Goal: Task Accomplishment & Management: Use online tool/utility

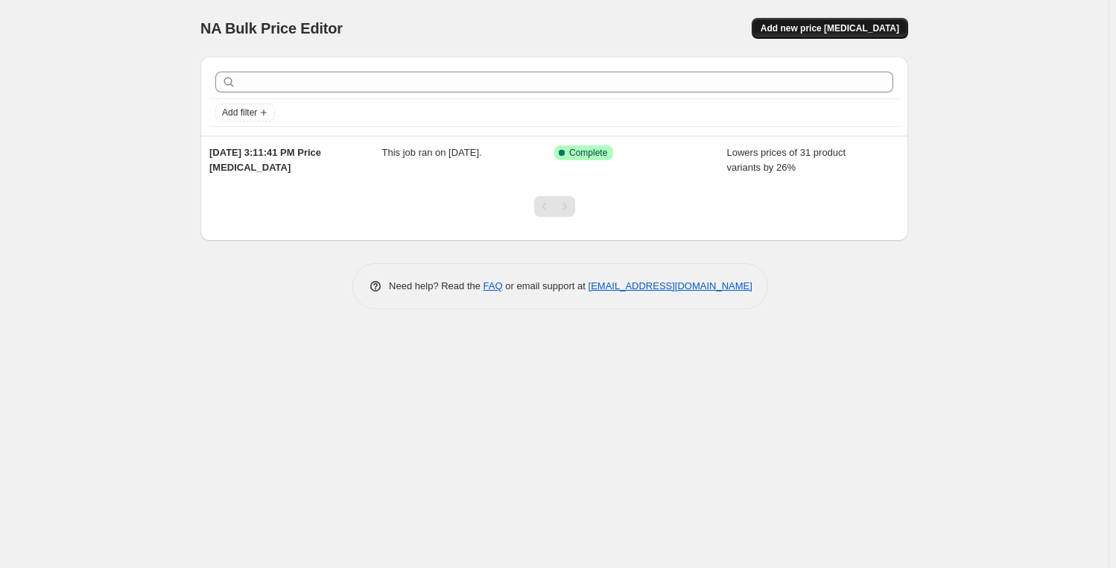
click at [861, 32] on span "Add new price [MEDICAL_DATA]" at bounding box center [830, 28] width 139 height 12
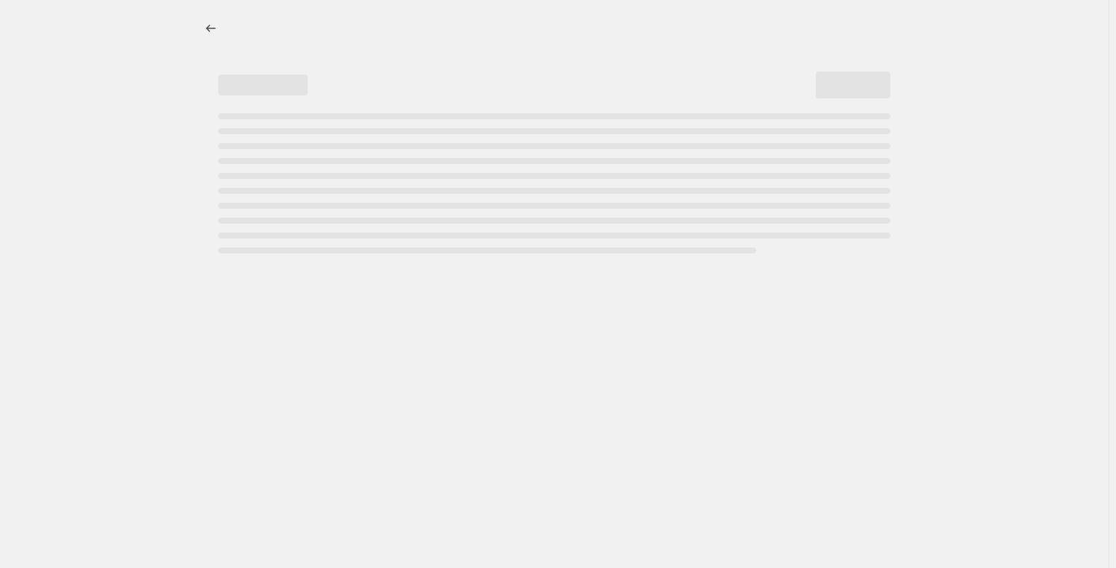
select select "percentage"
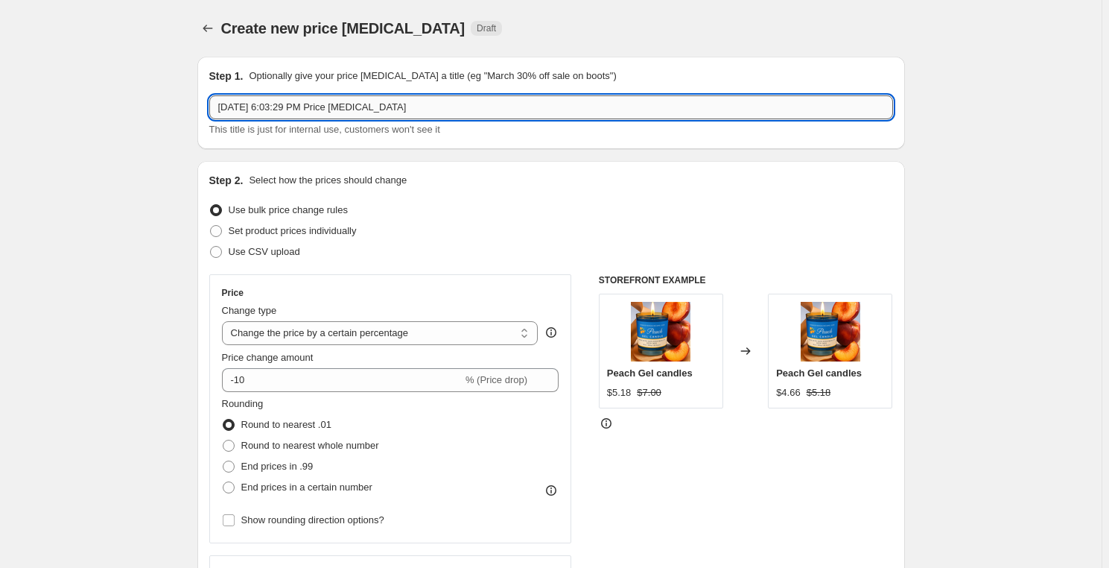
click at [414, 109] on input "[DATE] 6:03:29 PM Price [MEDICAL_DATA]" at bounding box center [551, 107] width 684 height 24
click at [250, 109] on input "[DATE] 6:03:29 PM Price [MEDICAL_DATA]" at bounding box center [551, 107] width 684 height 24
click at [310, 105] on input "[DATE] 6:03:29 PM Price [MEDICAL_DATA]" at bounding box center [551, 107] width 684 height 24
click at [328, 103] on input "[DATE] 6:03:29 PM Price [MEDICAL_DATA]" at bounding box center [551, 107] width 684 height 24
click at [326, 107] on input "[DATE] 6:03:29 am Price [MEDICAL_DATA]" at bounding box center [551, 107] width 684 height 24
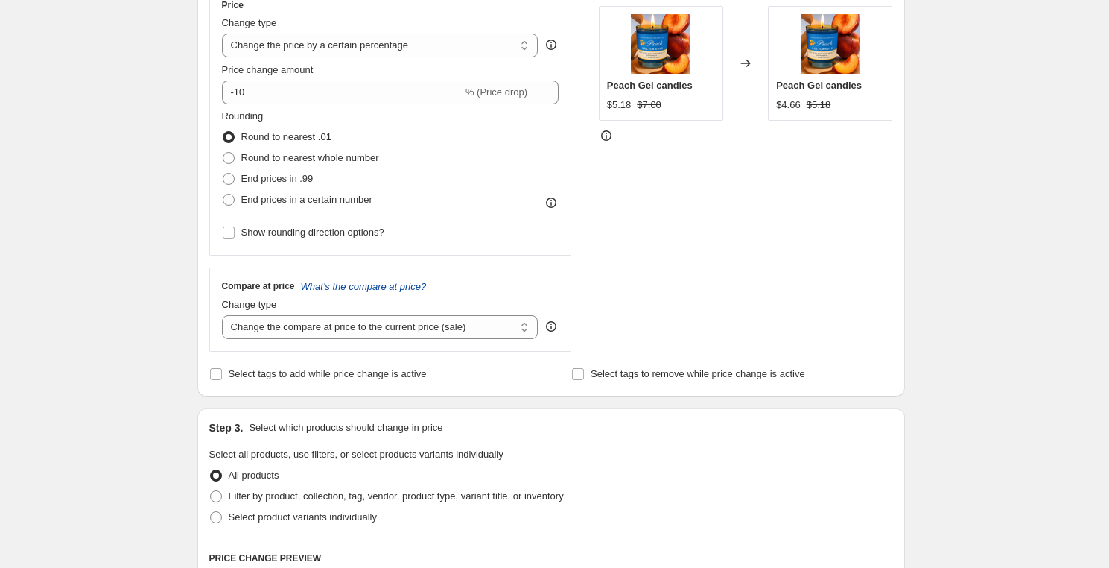
scroll to position [270, 0]
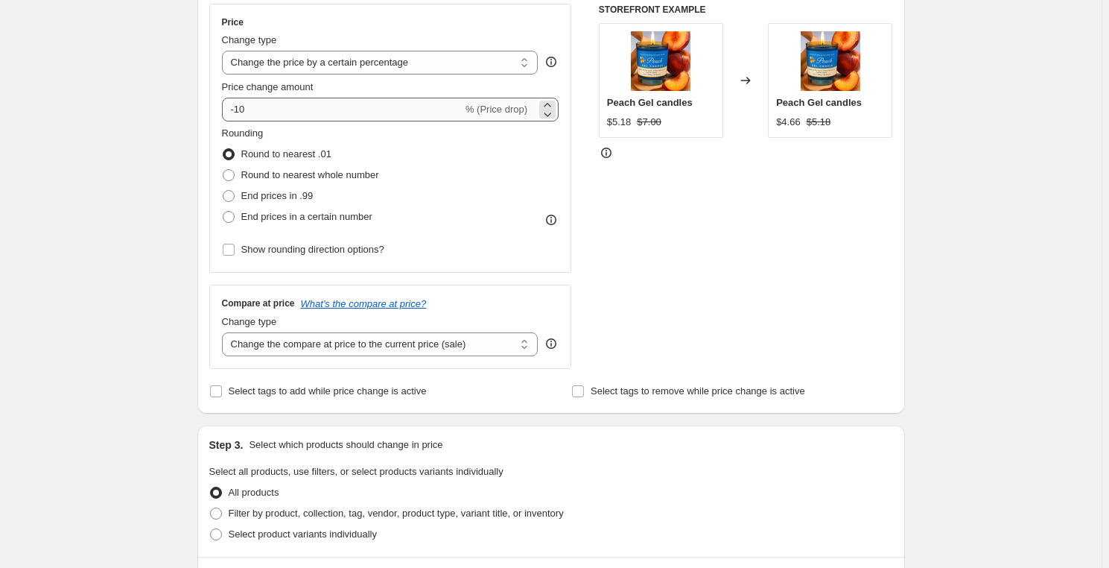
type input "[DATE] 6:03:29 AM Price [MEDICAL_DATA]"
click at [433, 112] on input "-10" at bounding box center [342, 110] width 241 height 24
type input "-1"
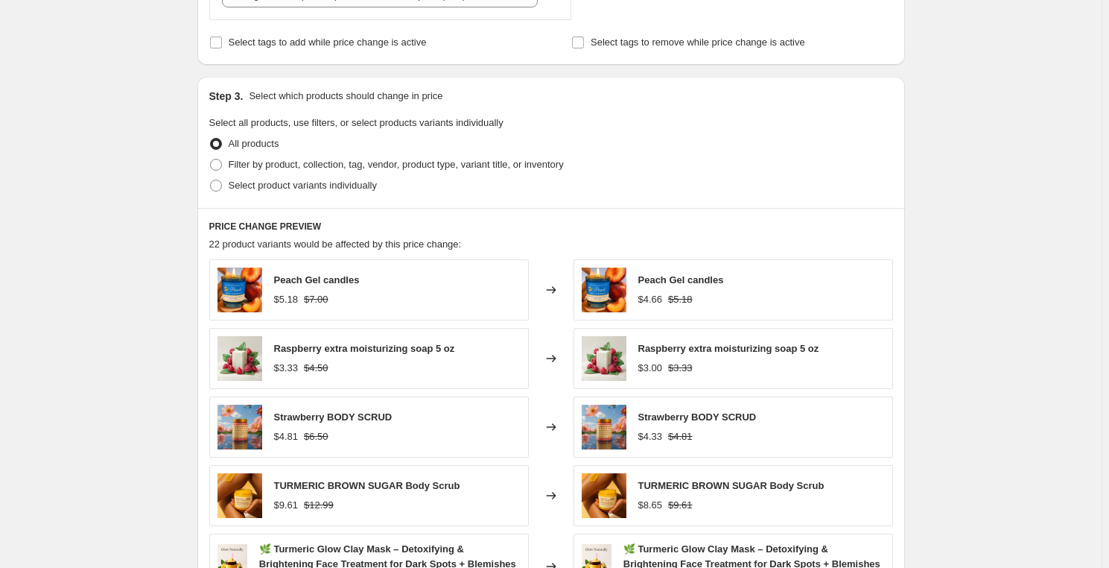
scroll to position [603, 0]
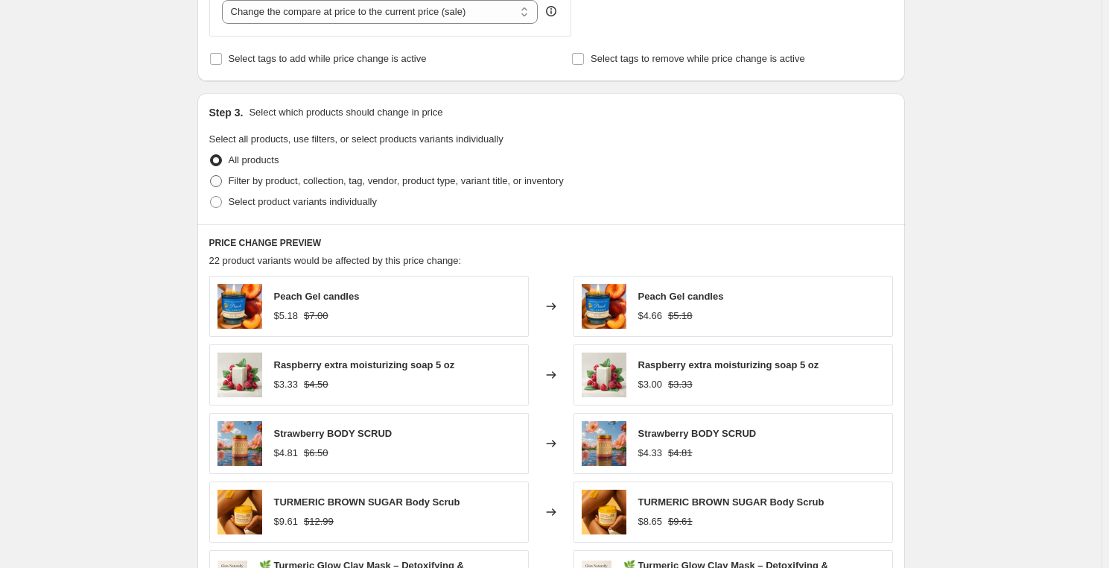
type input "-35"
click at [218, 183] on span at bounding box center [216, 181] width 12 height 12
click at [211, 176] on input "Filter by product, collection, tag, vendor, product type, variant title, or inv…" at bounding box center [210, 175] width 1 height 1
radio input "true"
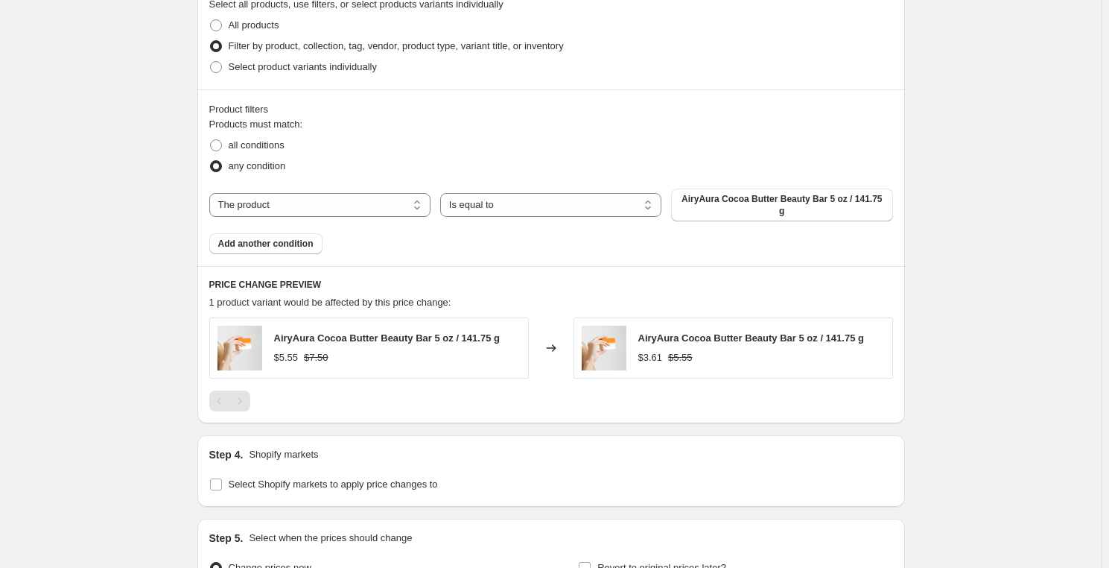
scroll to position [738, 0]
click at [222, 63] on span at bounding box center [216, 67] width 12 height 12
click at [211, 62] on input "Select product variants individually" at bounding box center [210, 61] width 1 height 1
radio input "true"
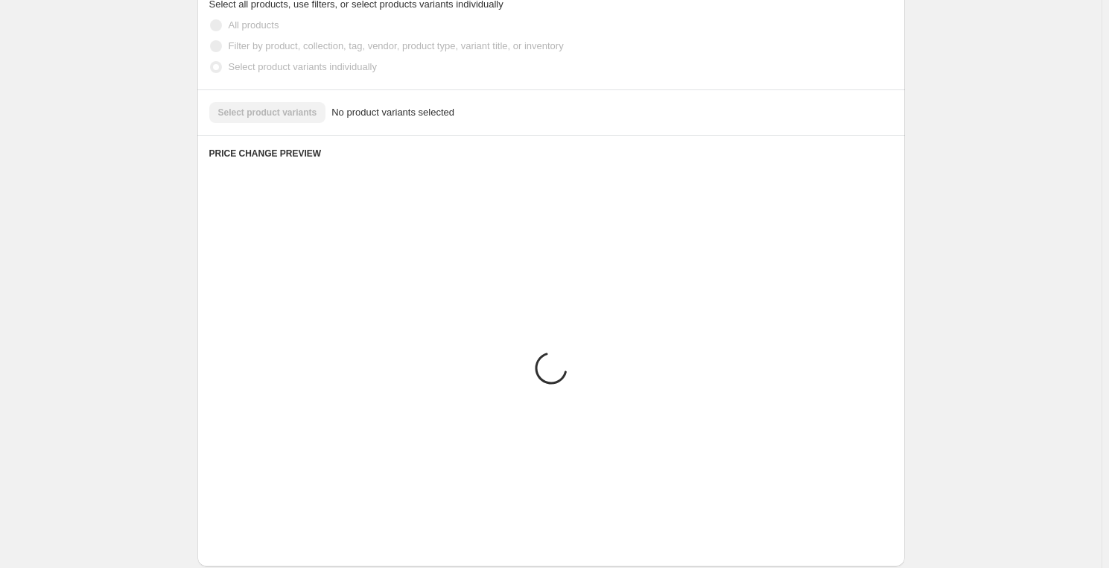
scroll to position [675, 0]
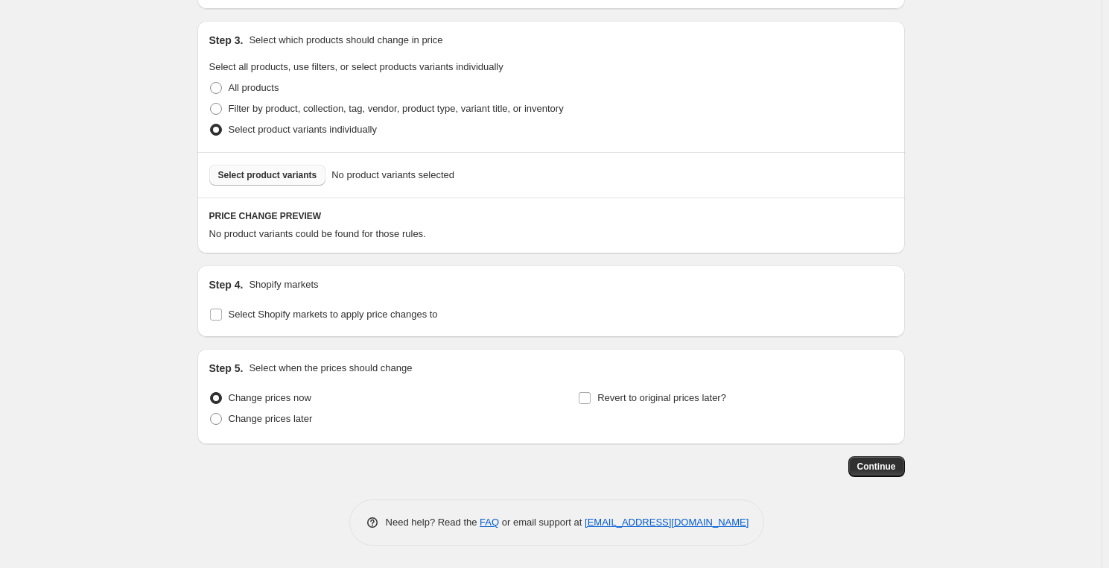
click at [294, 177] on span "Select product variants" at bounding box center [267, 175] width 99 height 12
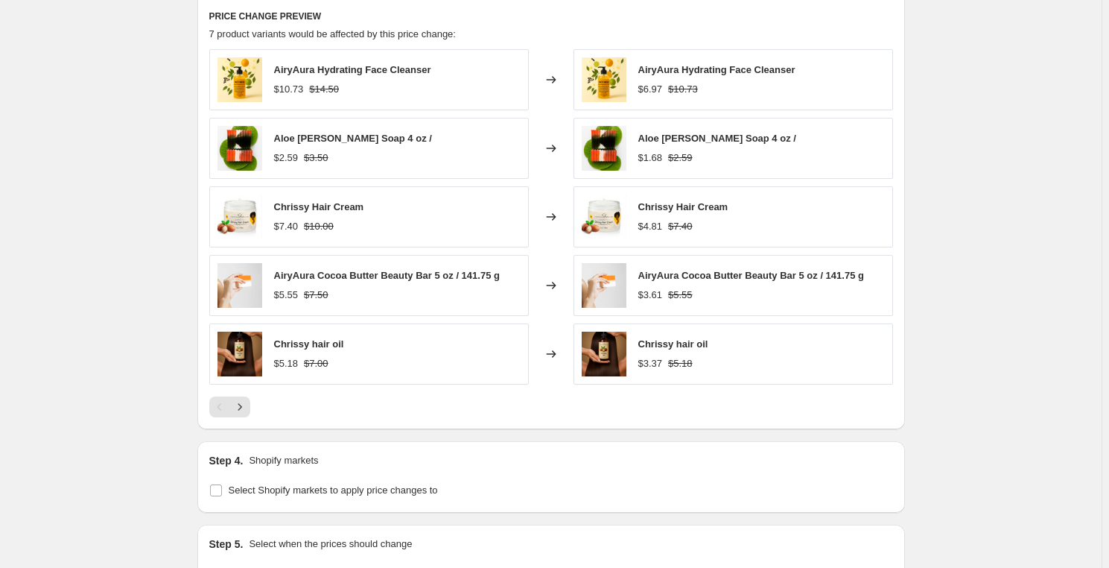
scroll to position [878, 0]
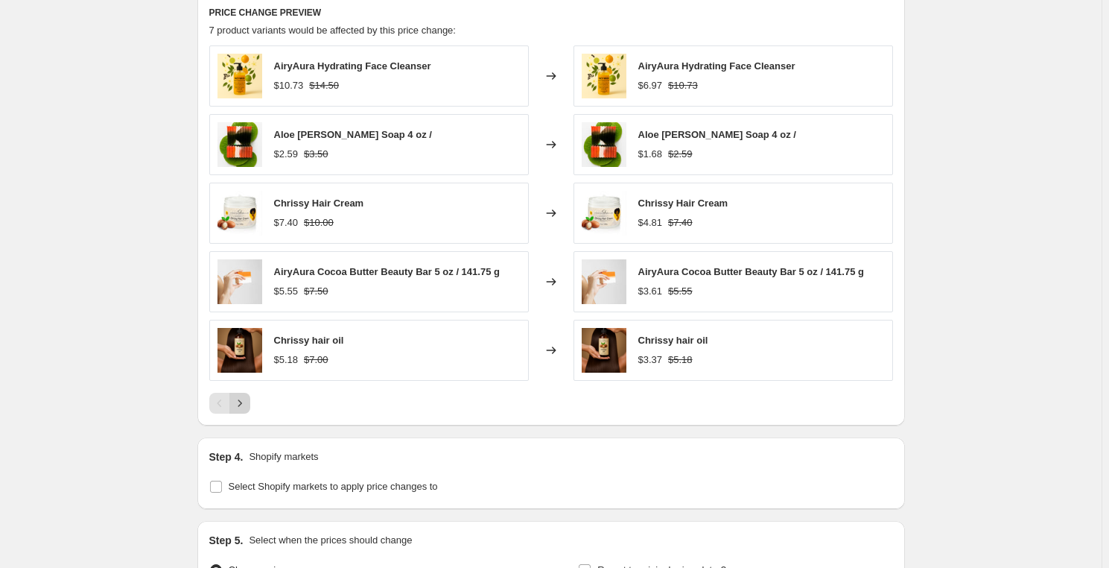
click at [247, 408] on icon "Next" at bounding box center [239, 403] width 15 height 15
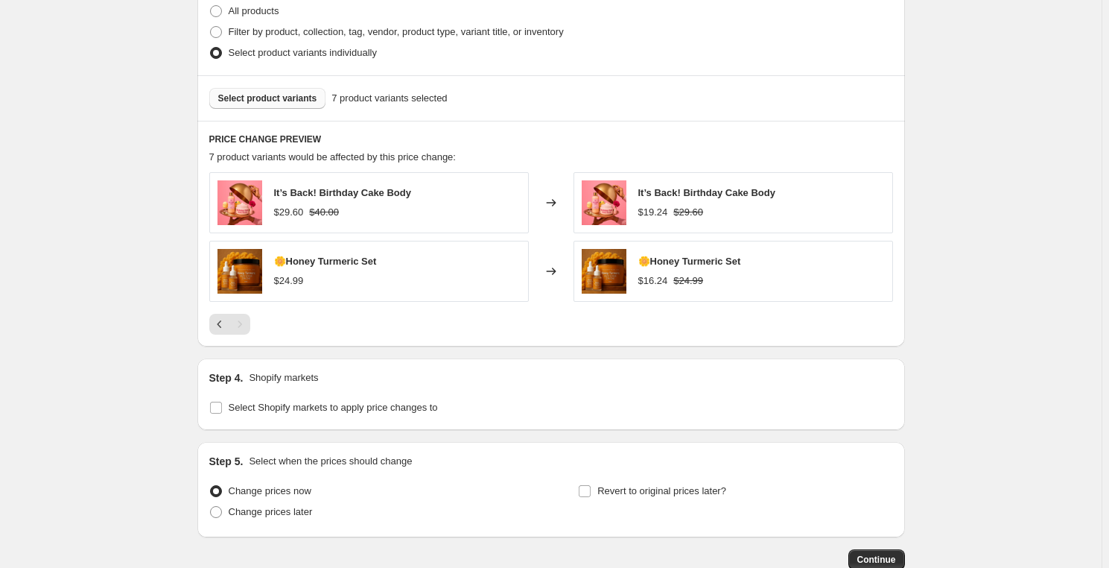
scroll to position [709, 0]
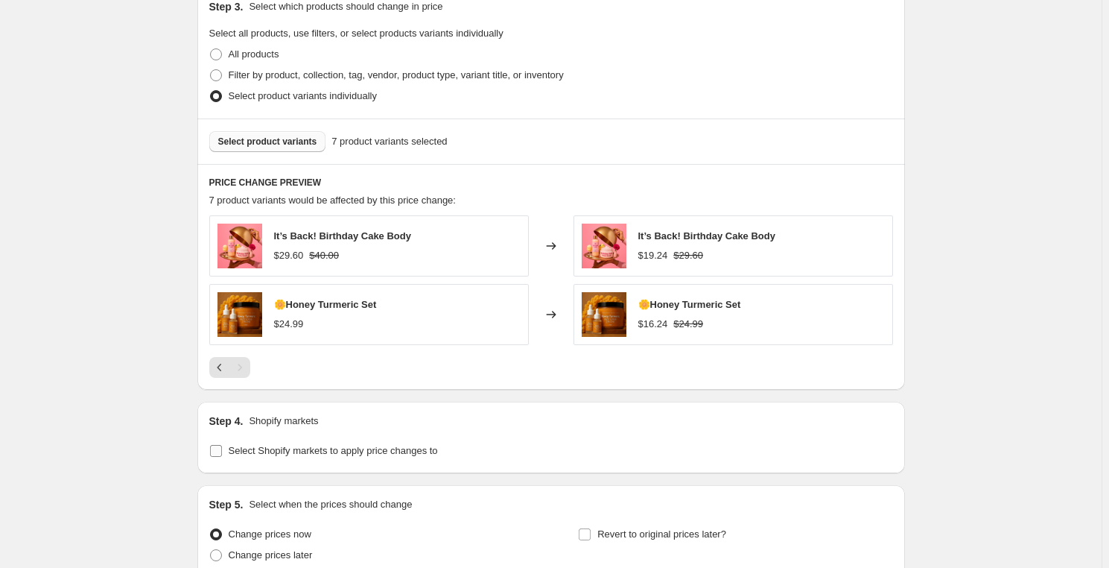
click at [214, 454] on input "Select Shopify markets to apply price changes to" at bounding box center [216, 451] width 12 height 12
checkbox input "true"
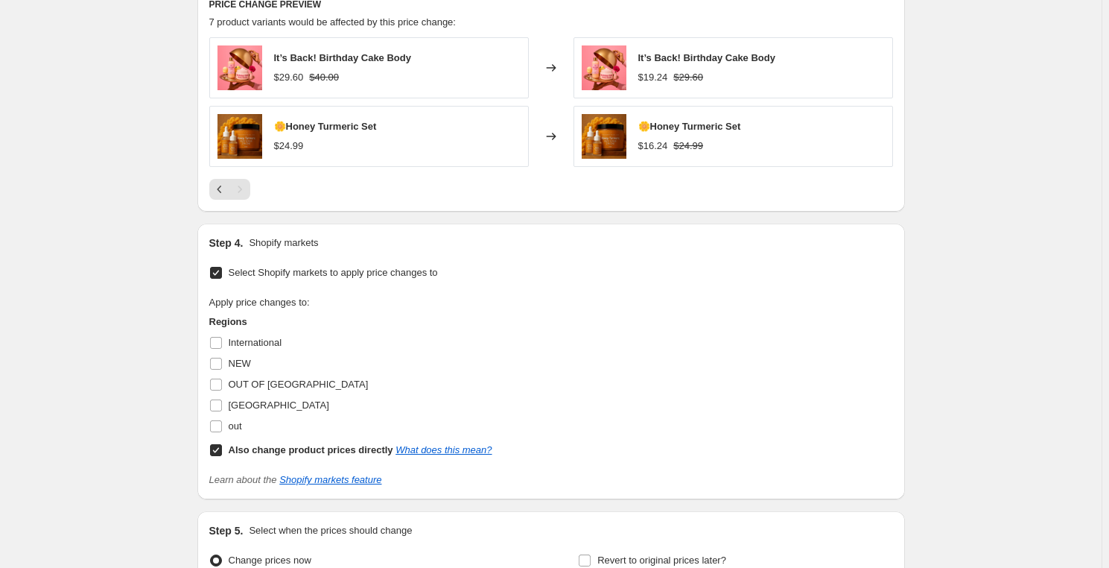
scroll to position [912, 0]
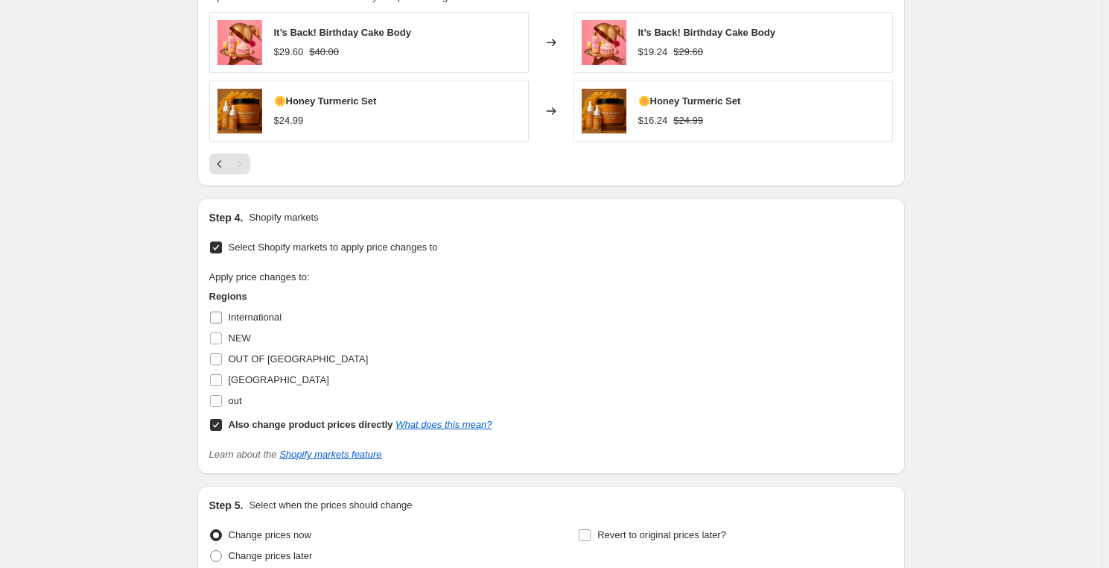
click at [219, 319] on input "International" at bounding box center [216, 317] width 12 height 12
checkbox input "true"
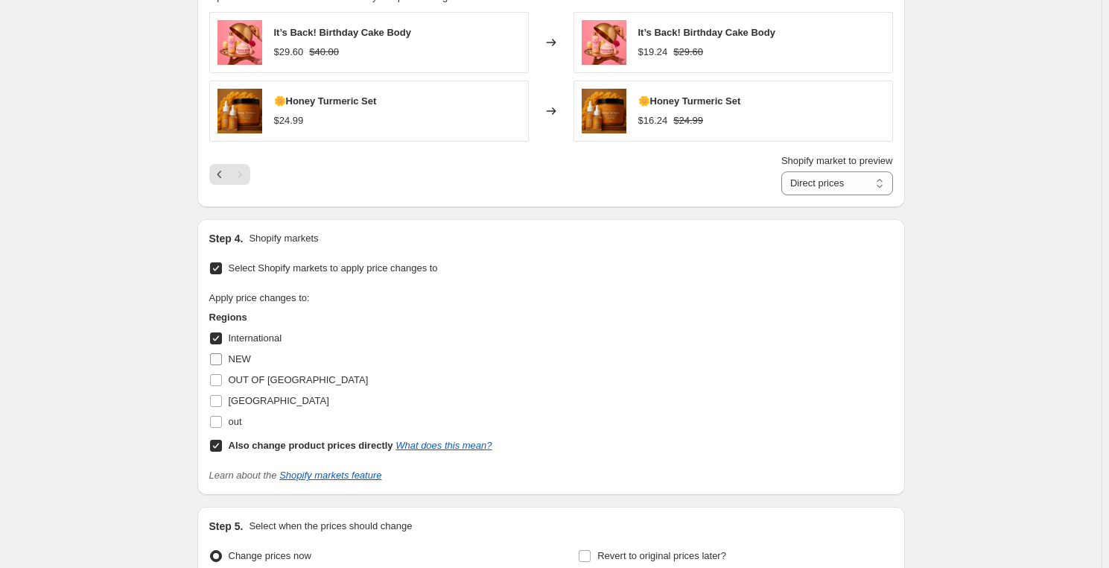
click at [221, 358] on input "NEW" at bounding box center [216, 359] width 12 height 12
checkbox input "true"
click at [218, 378] on input "OUT OF [GEOGRAPHIC_DATA]" at bounding box center [216, 380] width 12 height 12
checkbox input "true"
click at [215, 402] on input "[GEOGRAPHIC_DATA]" at bounding box center [216, 401] width 12 height 12
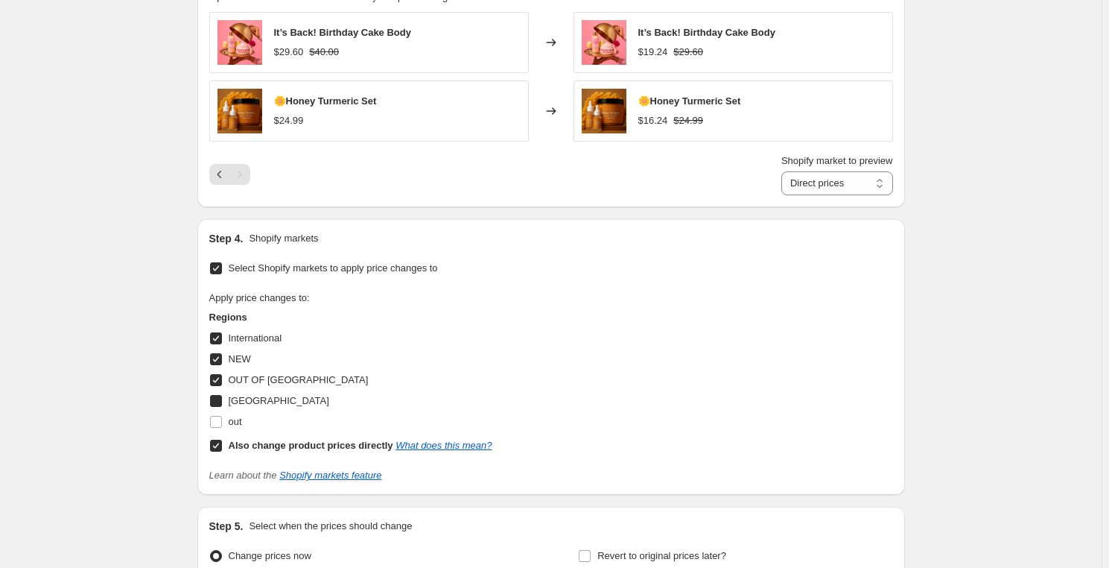
checkbox input "true"
click at [221, 426] on input "out" at bounding box center [216, 422] width 12 height 12
checkbox input "true"
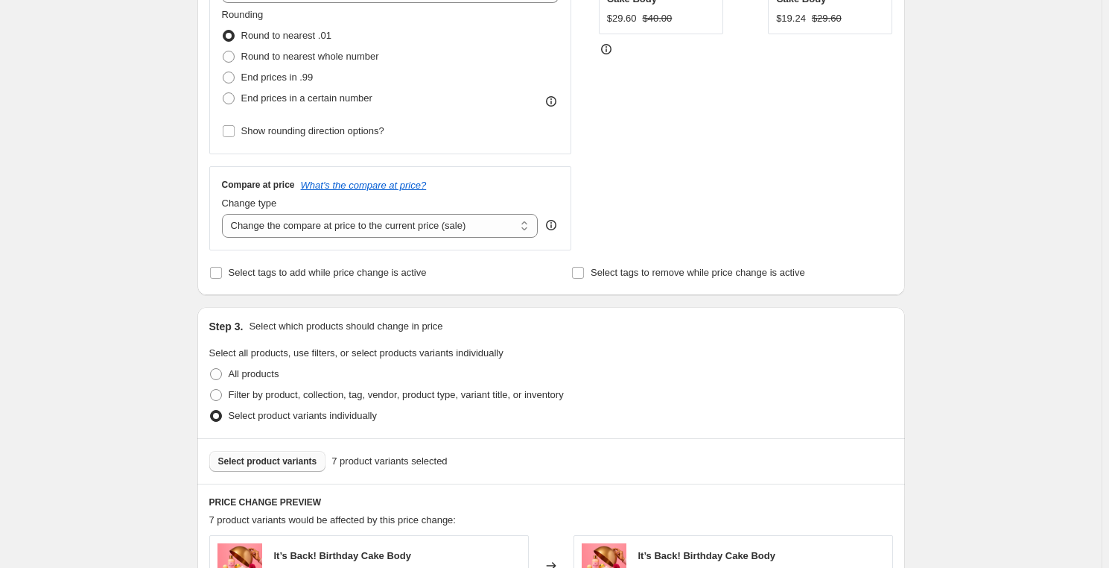
scroll to position [370, 0]
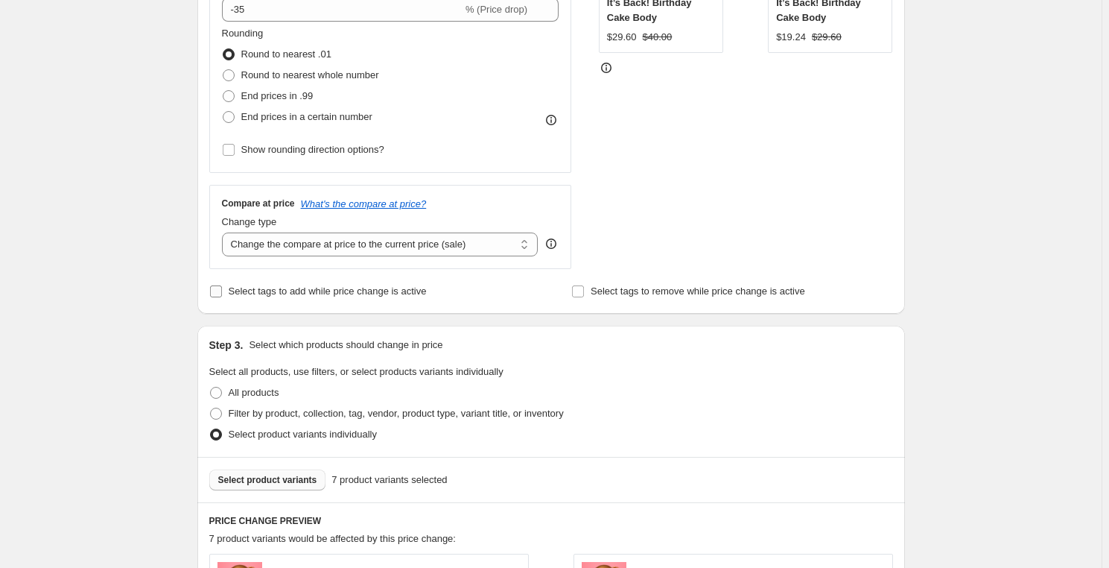
click at [215, 294] on input "Select tags to add while price change is active" at bounding box center [216, 291] width 12 height 12
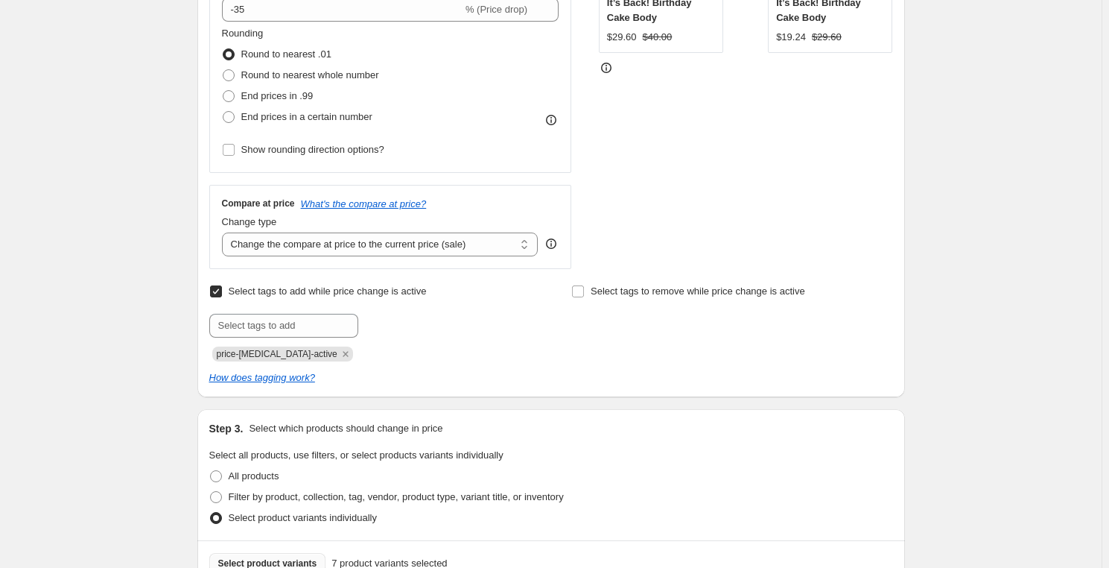
click at [218, 297] on input "Select tags to add while price change is active" at bounding box center [216, 291] width 12 height 12
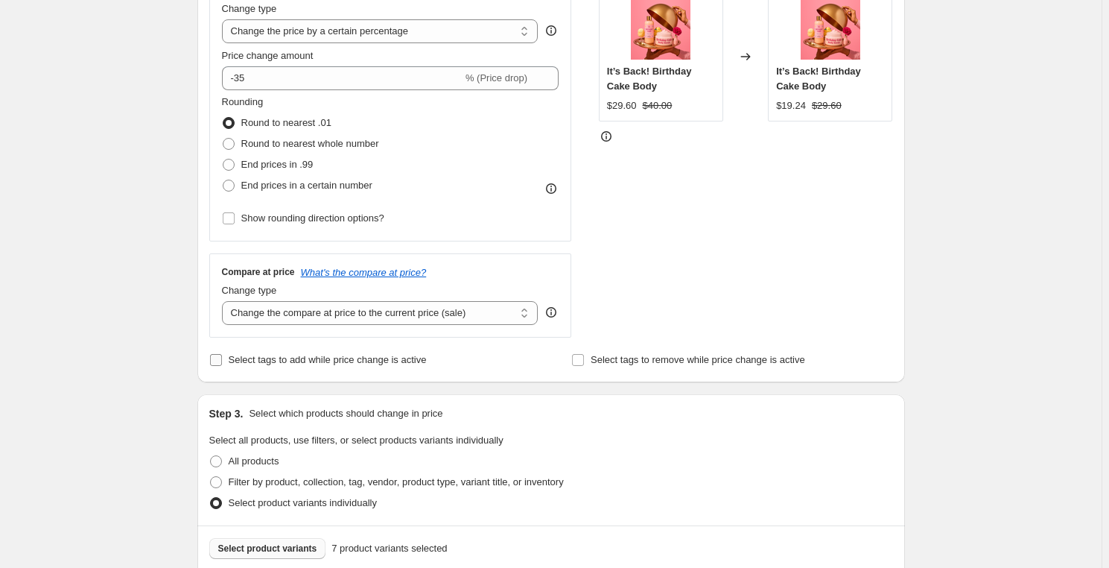
scroll to position [302, 0]
click at [222, 358] on input "Select tags to add while price change is active" at bounding box center [216, 359] width 12 height 12
checkbox input "true"
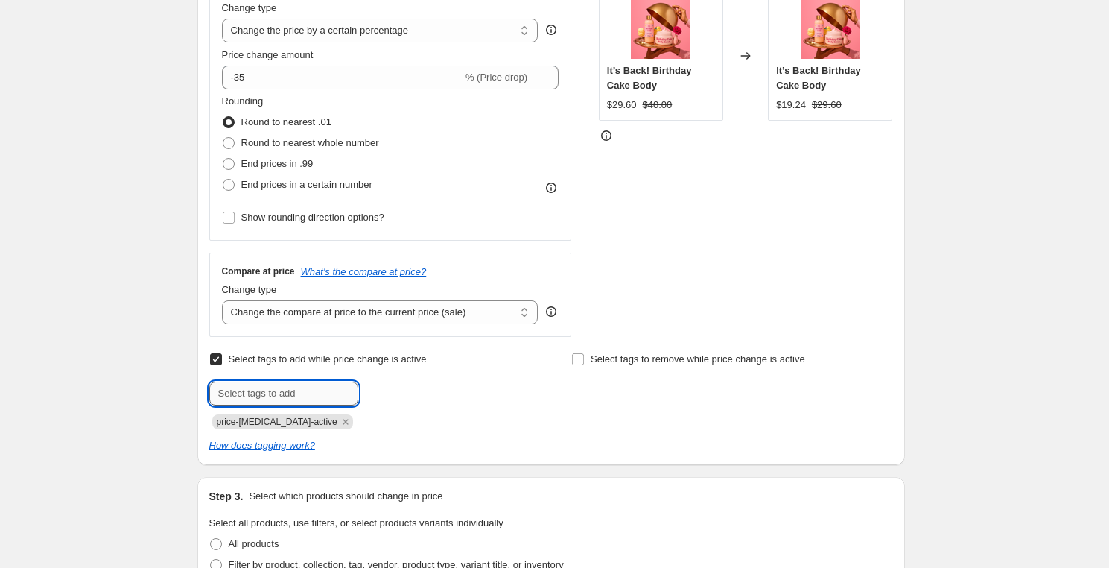
click at [264, 396] on input "text" at bounding box center [283, 393] width 149 height 24
type input "BIG SALE"
click at [413, 399] on button "Add BIG SALE" at bounding box center [402, 391] width 80 height 21
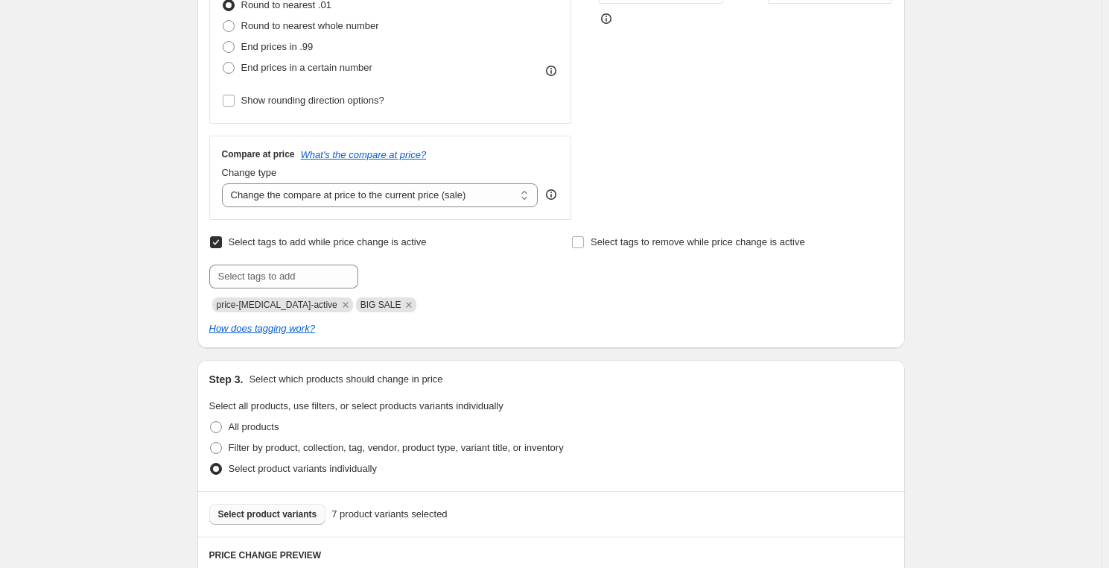
scroll to position [406, 0]
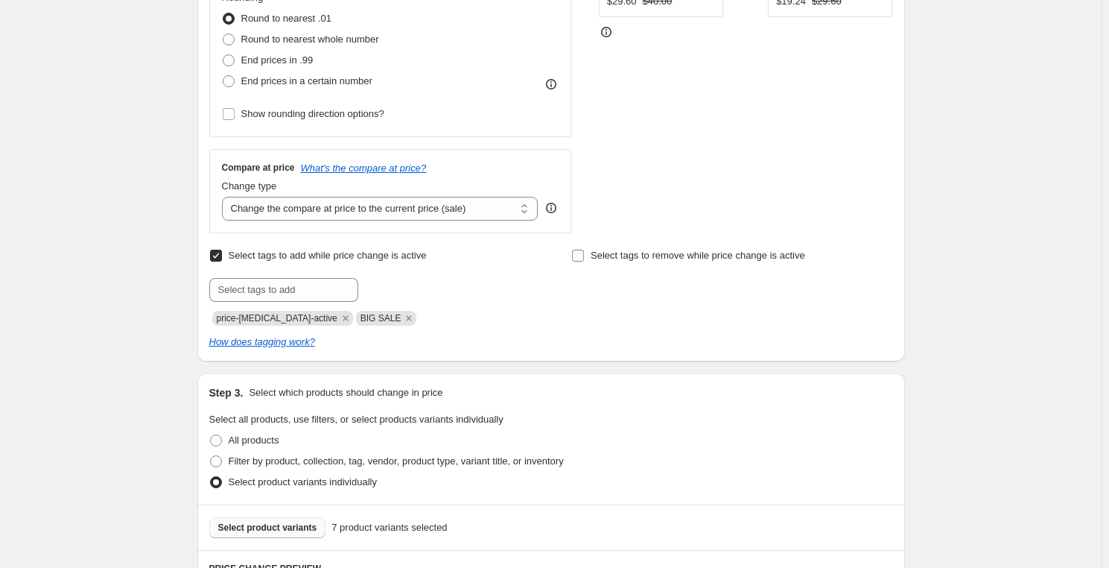
click at [575, 256] on input "Select tags to remove while price change is active" at bounding box center [578, 256] width 12 height 12
click at [585, 255] on span at bounding box center [577, 255] width 13 height 13
click at [584, 255] on input "Select tags to remove while price change is active" at bounding box center [578, 256] width 12 height 12
checkbox input "false"
click at [218, 256] on input "Select tags to add while price change is active" at bounding box center [216, 256] width 12 height 12
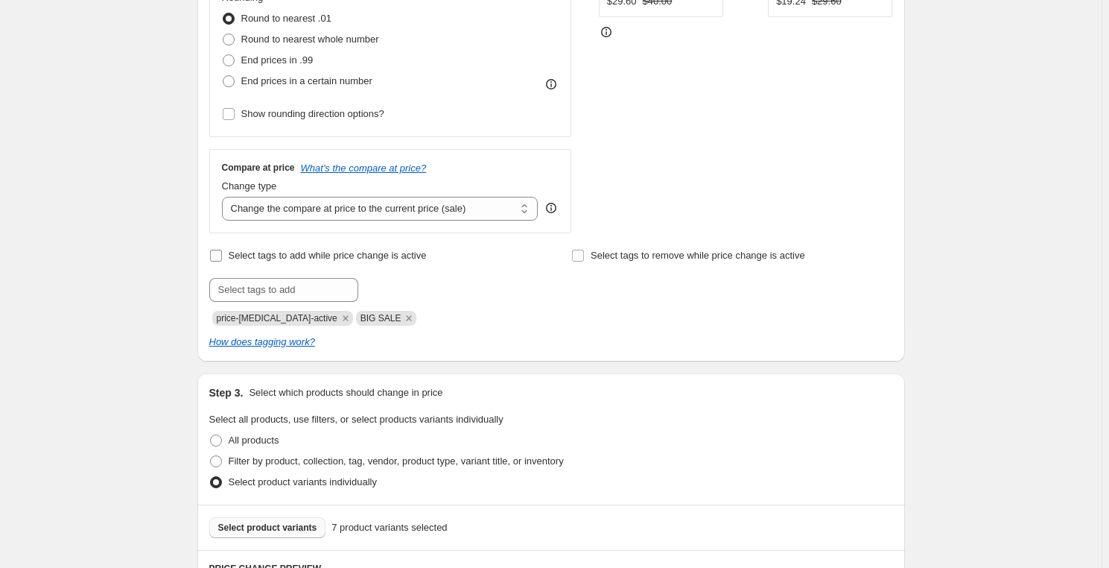
checkbox input "false"
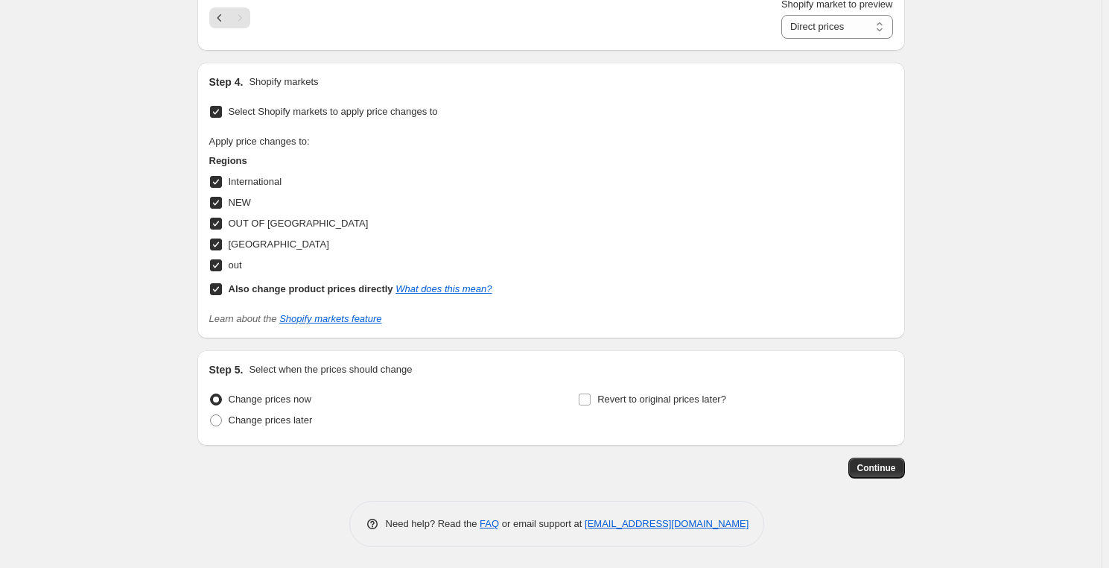
scroll to position [1070, 0]
click at [222, 423] on span at bounding box center [216, 419] width 12 height 12
click at [211, 413] on input "Change prices later" at bounding box center [210, 413] width 1 height 1
radio input "true"
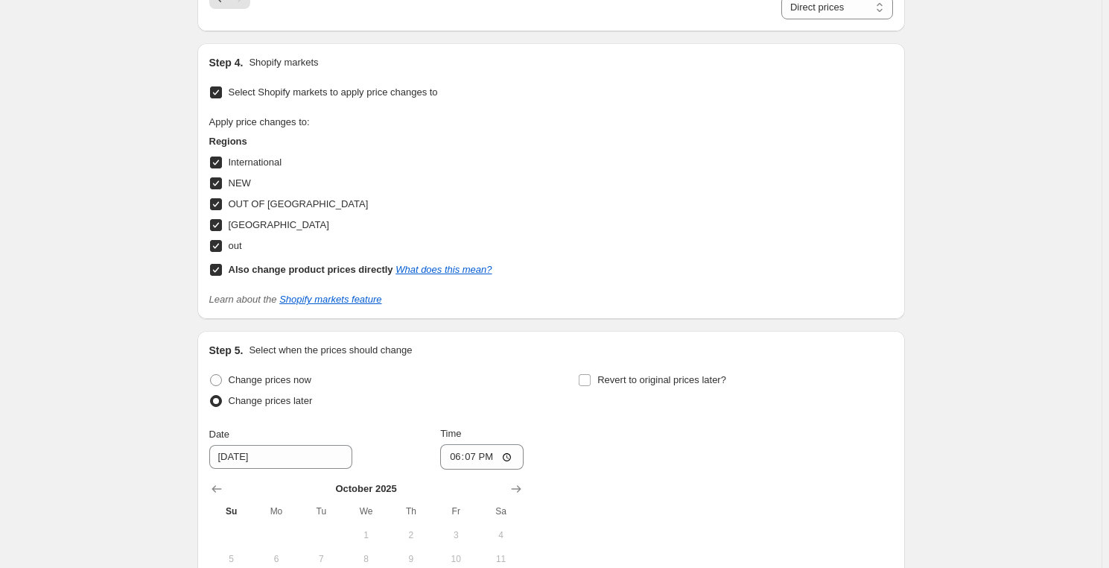
scroll to position [1205, 0]
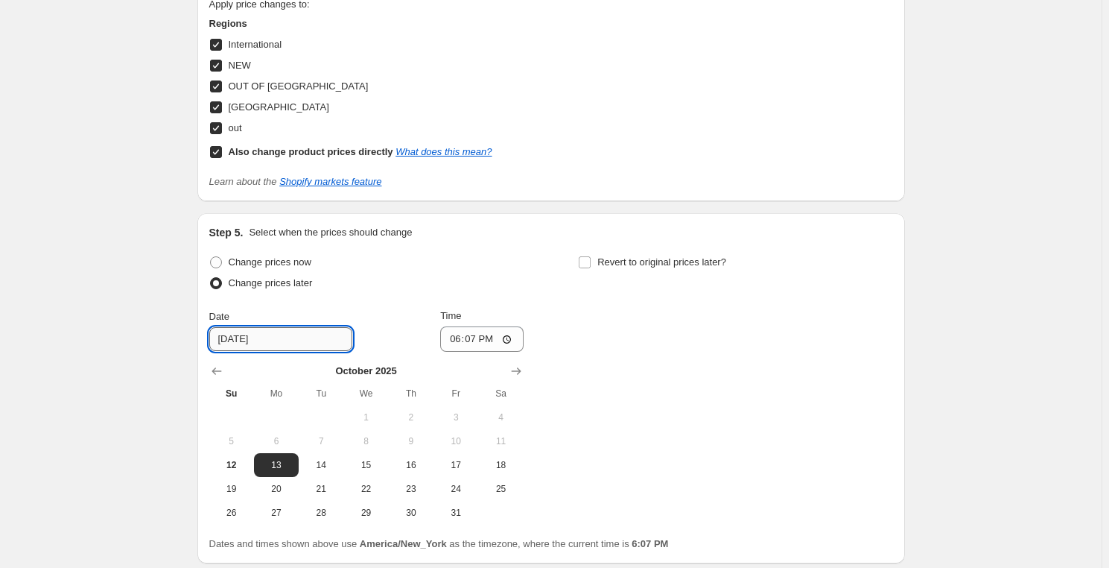
click at [279, 340] on input "[DATE]" at bounding box center [280, 339] width 143 height 24
click at [467, 463] on span "17" at bounding box center [456, 465] width 33 height 12
click at [276, 466] on span "13" at bounding box center [276, 465] width 33 height 12
type input "[DATE]"
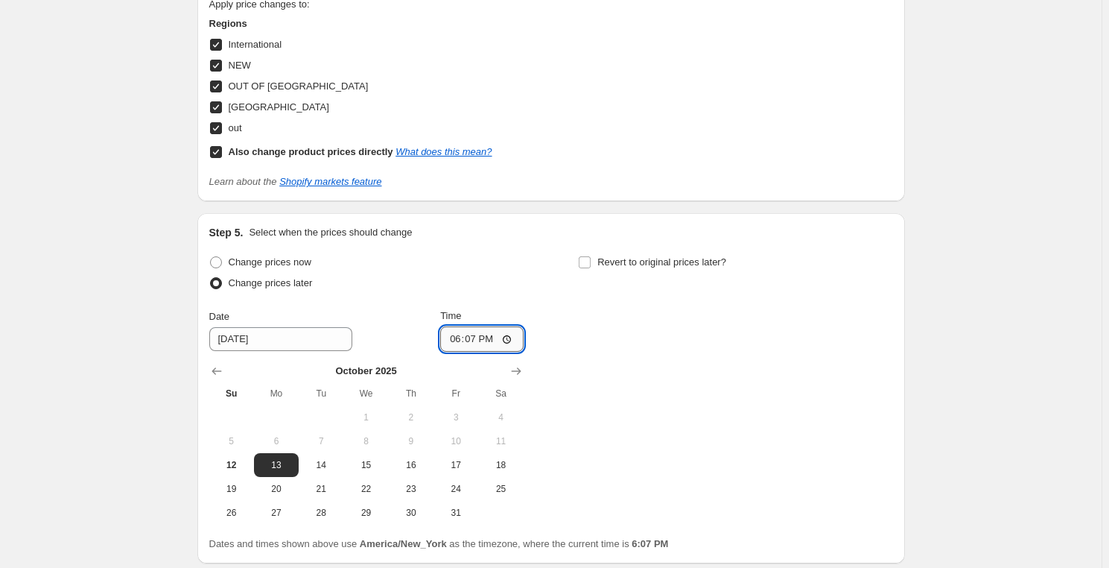
click at [492, 339] on input "18:07" at bounding box center [481, 338] width 83 height 25
click at [463, 338] on input "18:07" at bounding box center [481, 338] width 83 height 25
click at [462, 339] on input "18:07" at bounding box center [481, 338] width 83 height 25
click at [461, 340] on input "12:07" at bounding box center [481, 338] width 83 height 25
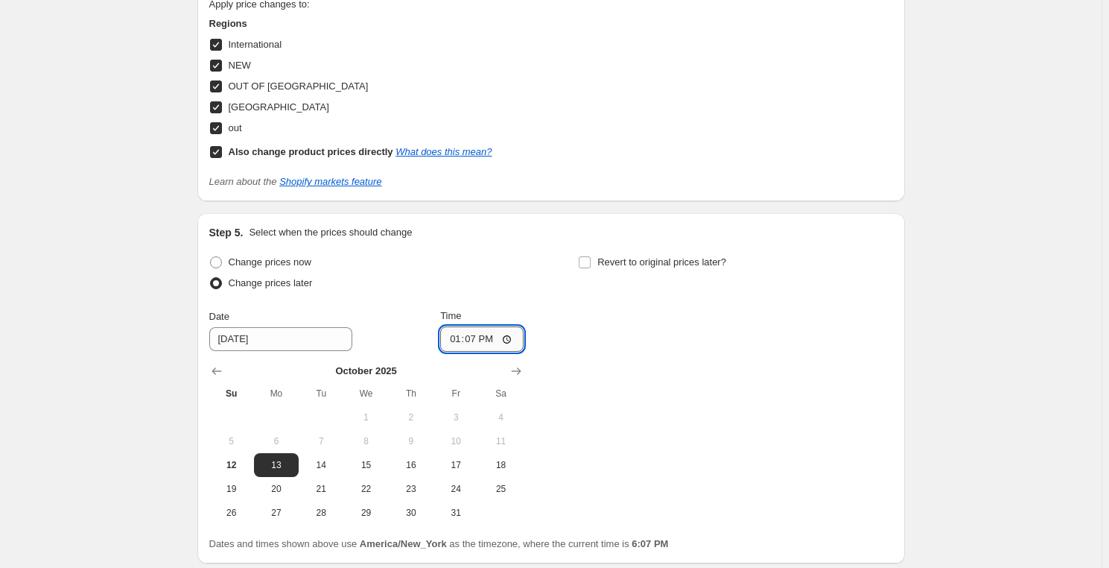
type input "23:07"
click at [600, 346] on div "Change prices now Change prices later Date [DATE] Time 23:[DATE] Mo Tu We Th Fr…" at bounding box center [551, 388] width 684 height 273
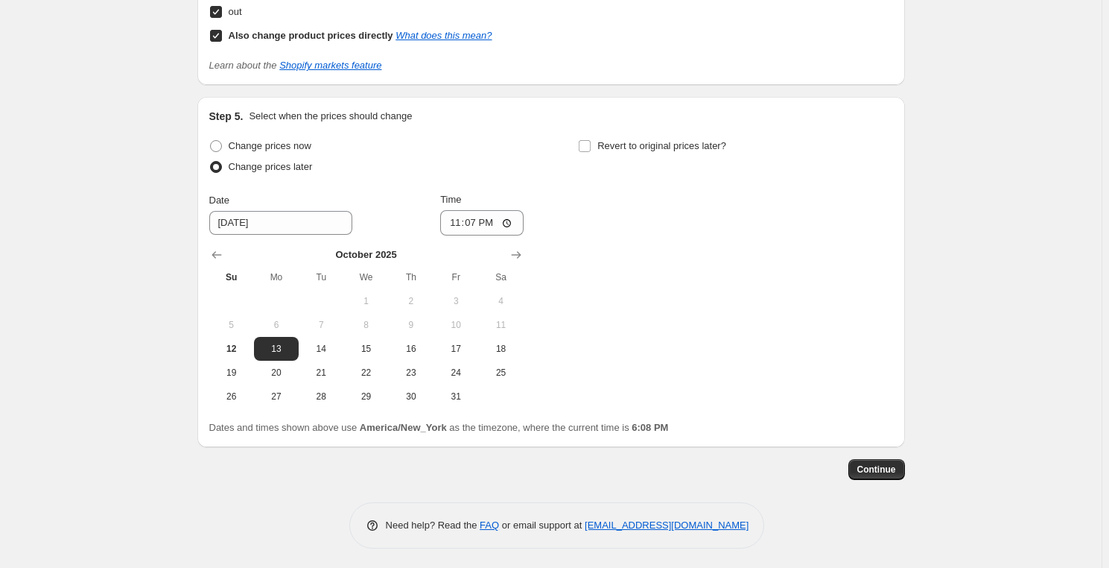
scroll to position [1325, 0]
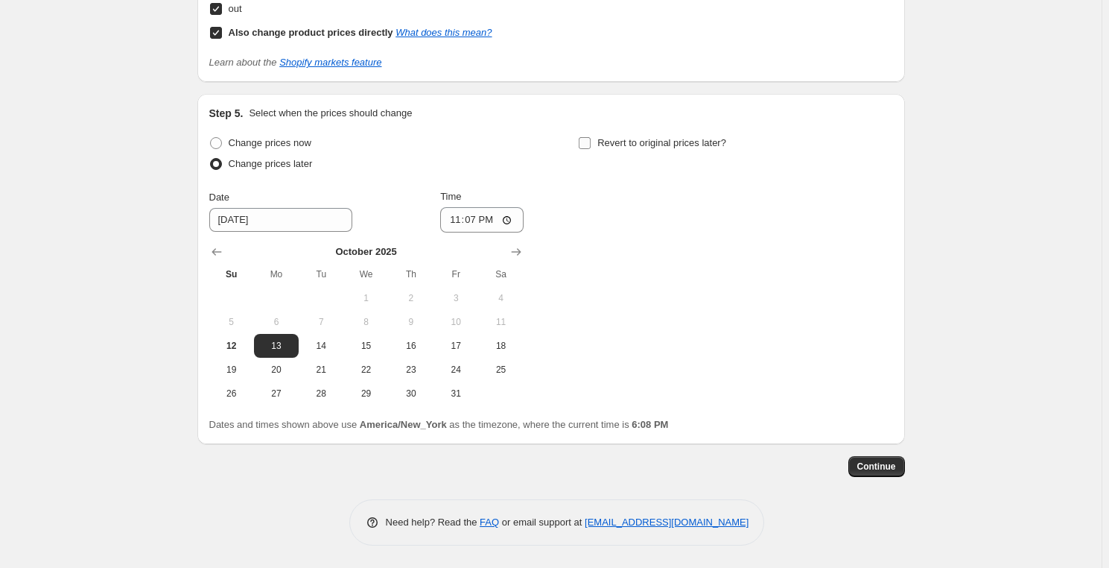
click at [590, 148] on input "Revert to original prices later?" at bounding box center [585, 143] width 12 height 12
checkbox input "true"
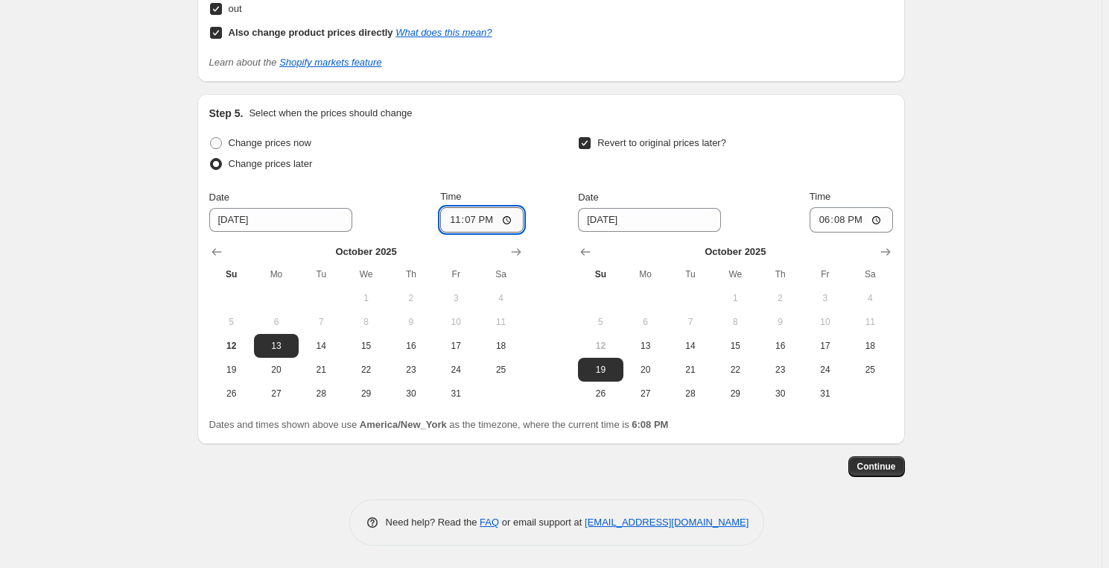
click at [477, 219] on input "23:07" at bounding box center [481, 219] width 83 height 25
click at [459, 221] on input "23:07" at bounding box center [481, 219] width 83 height 25
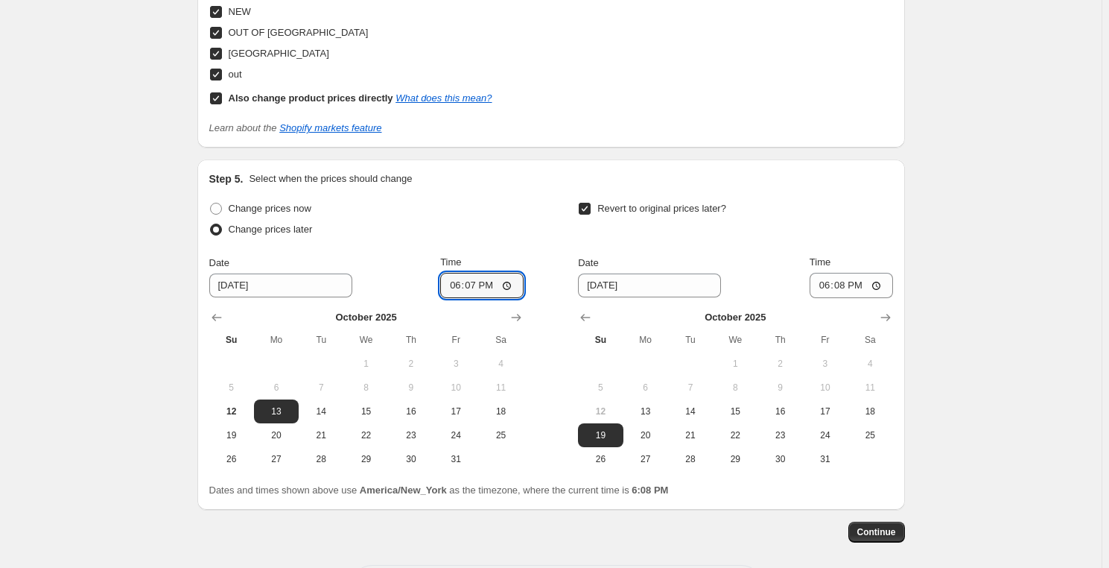
scroll to position [1257, 0]
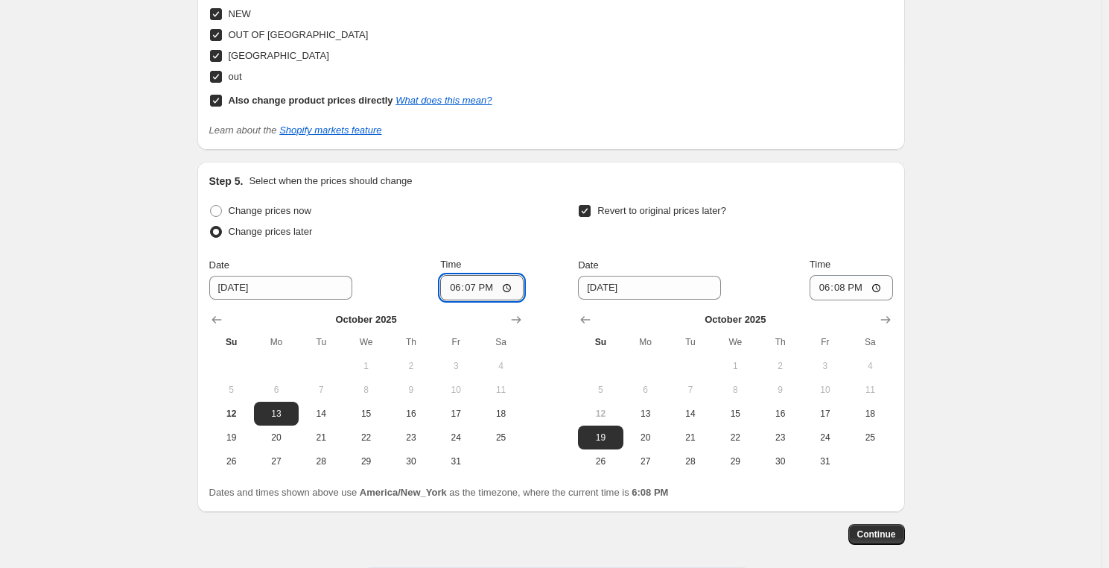
click at [477, 281] on input "18:07" at bounding box center [481, 287] width 83 height 25
drag, startPoint x: 477, startPoint y: 281, endPoint x: 477, endPoint y: 294, distance: 13.4
click at [477, 285] on input "18:07" at bounding box center [481, 287] width 83 height 25
click at [477, 288] on input "18:07" at bounding box center [481, 287] width 83 height 25
click at [477, 286] on input "18:07" at bounding box center [481, 287] width 83 height 25
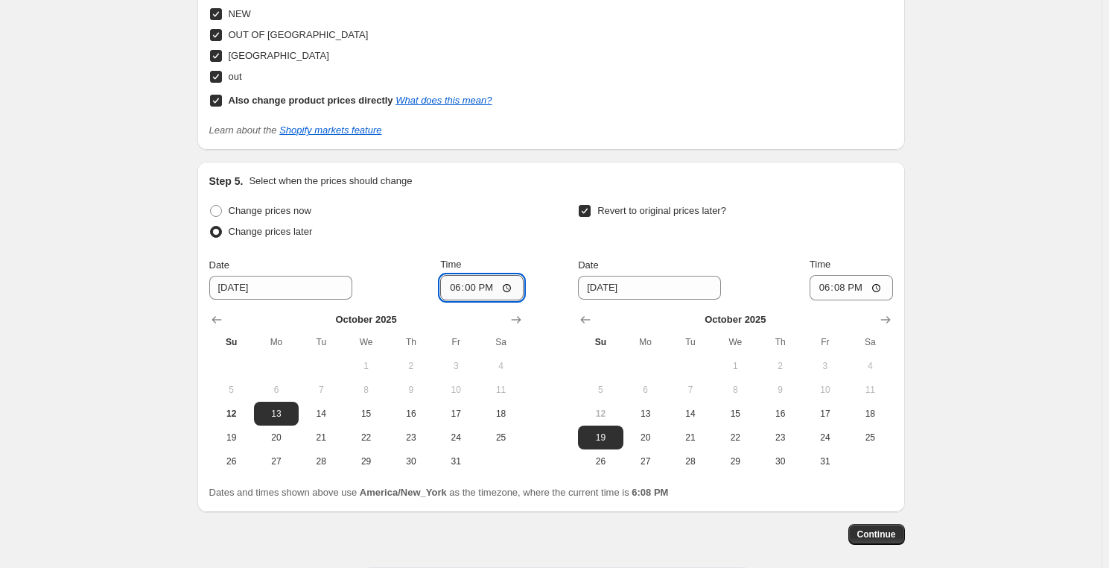
type input "06:00"
click at [653, 292] on input "[DATE]" at bounding box center [649, 288] width 143 height 24
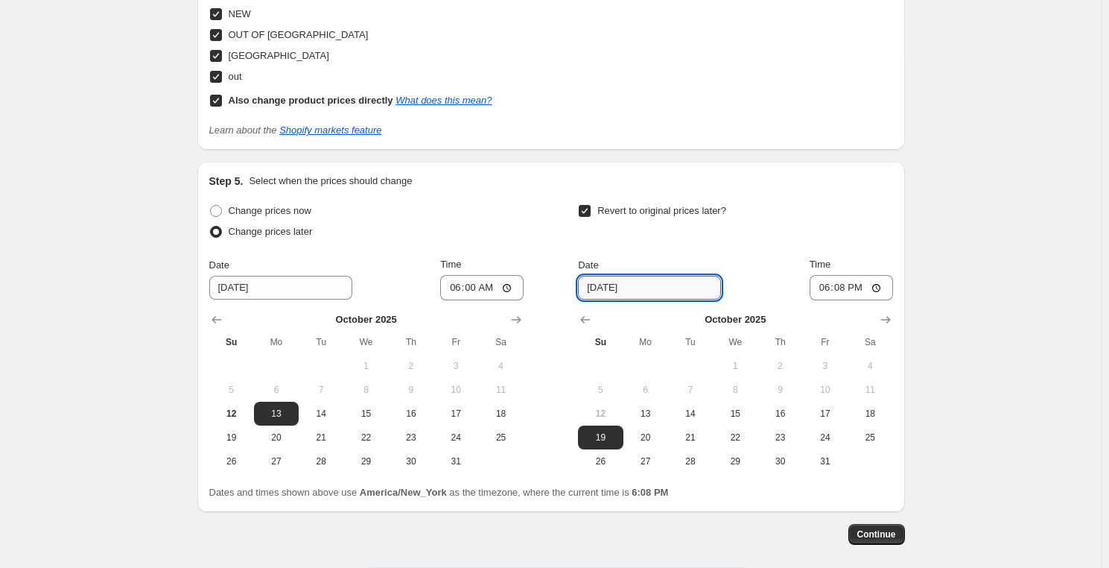
click at [621, 286] on input "[DATE]" at bounding box center [649, 288] width 143 height 24
click at [613, 287] on input "[DATE]" at bounding box center [649, 288] width 143 height 24
type input "[DATE]"
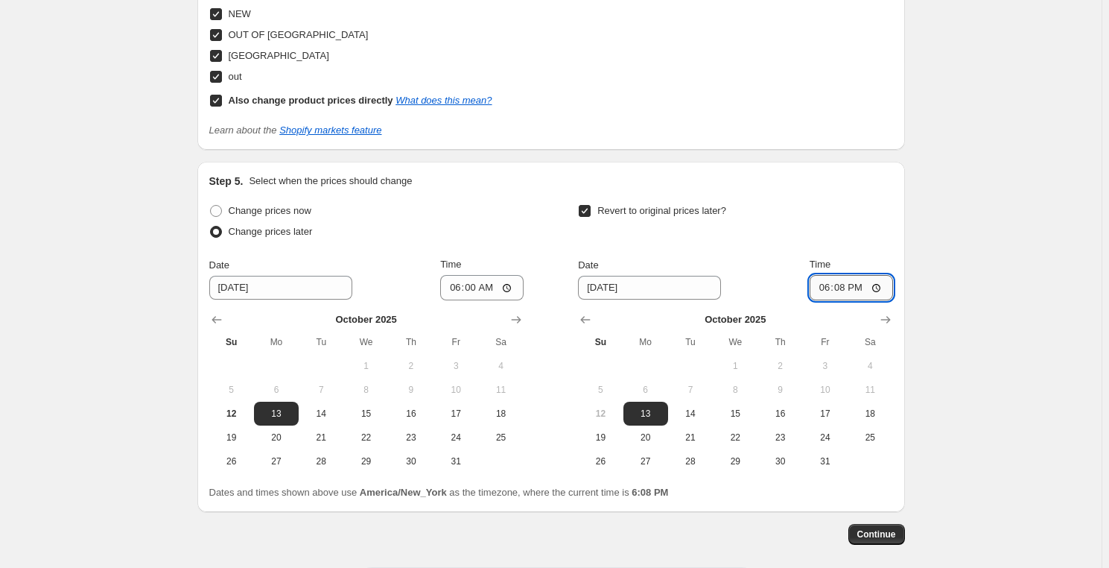
click at [831, 288] on input "18:08" at bounding box center [851, 287] width 83 height 25
type input "23:00"
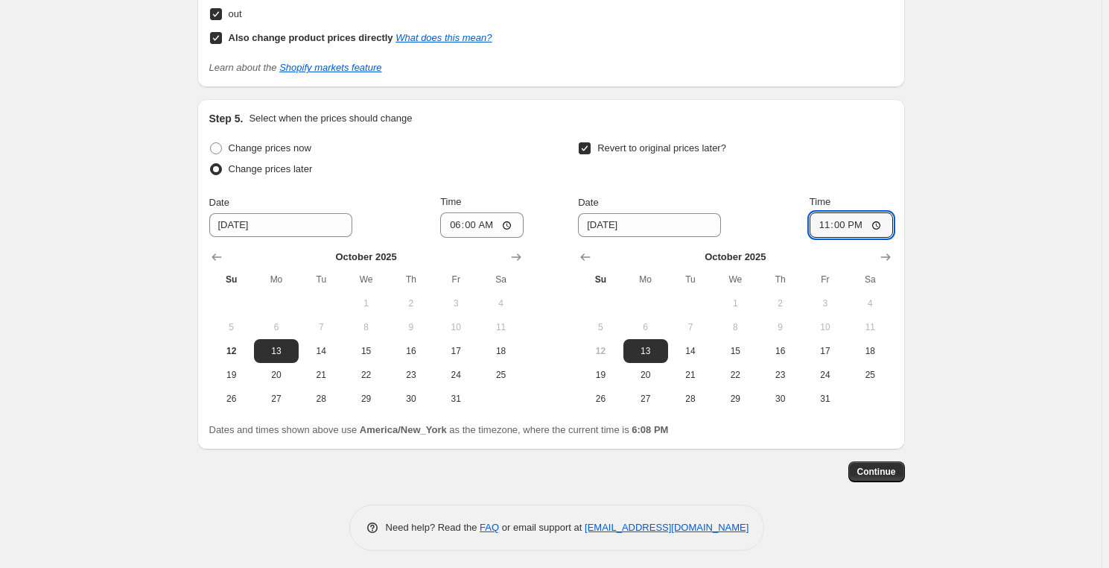
scroll to position [1325, 0]
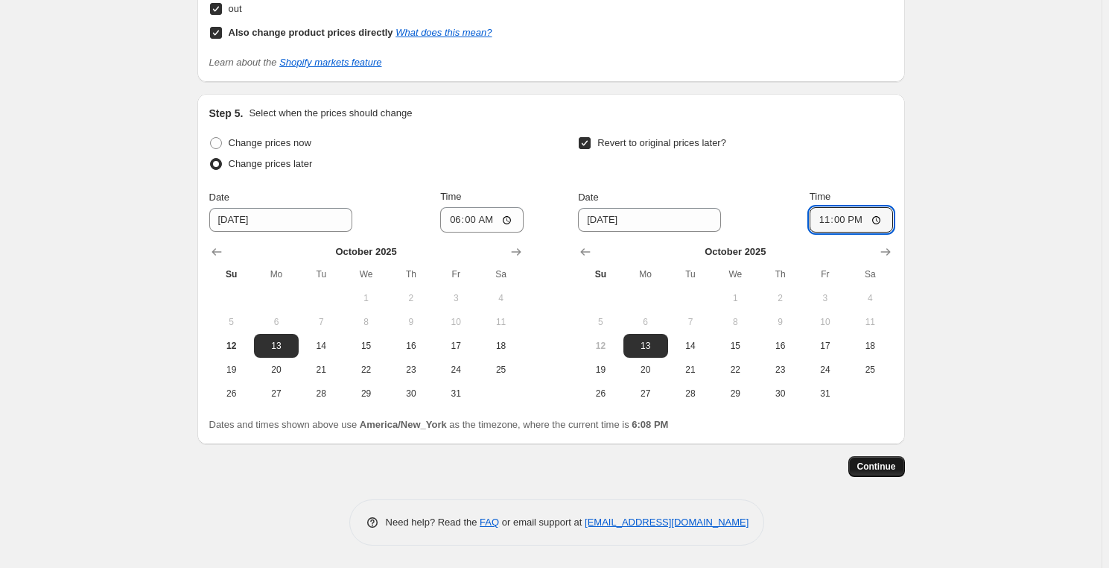
click at [887, 469] on span "Continue" at bounding box center [877, 466] width 39 height 12
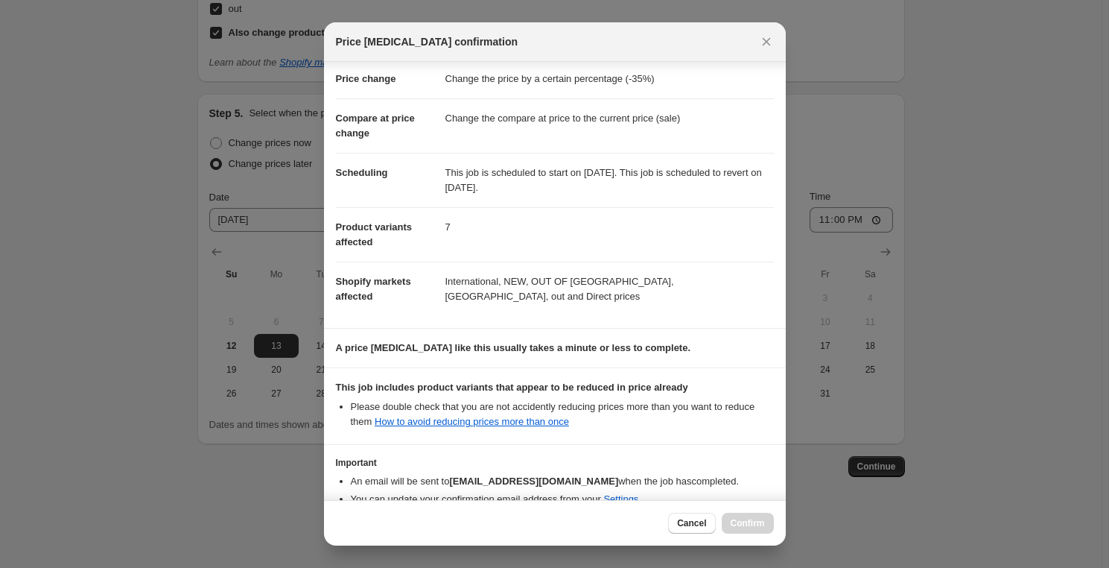
scroll to position [110, 0]
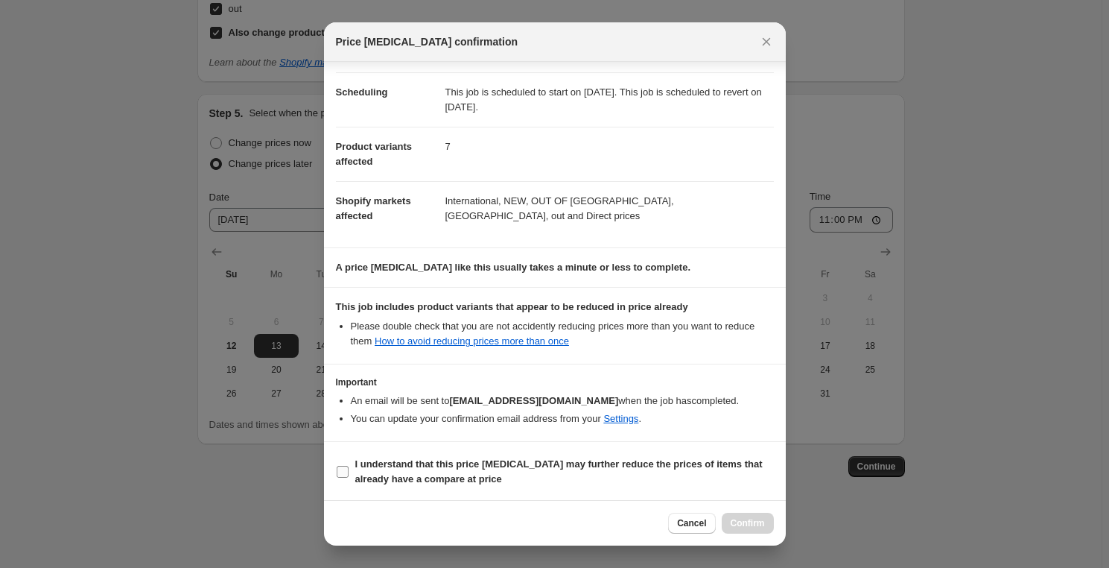
click at [342, 470] on input "I understand that this price [MEDICAL_DATA] may further reduce the prices of it…" at bounding box center [343, 472] width 12 height 12
checkbox input "true"
click at [751, 518] on span "Confirm" at bounding box center [748, 523] width 34 height 12
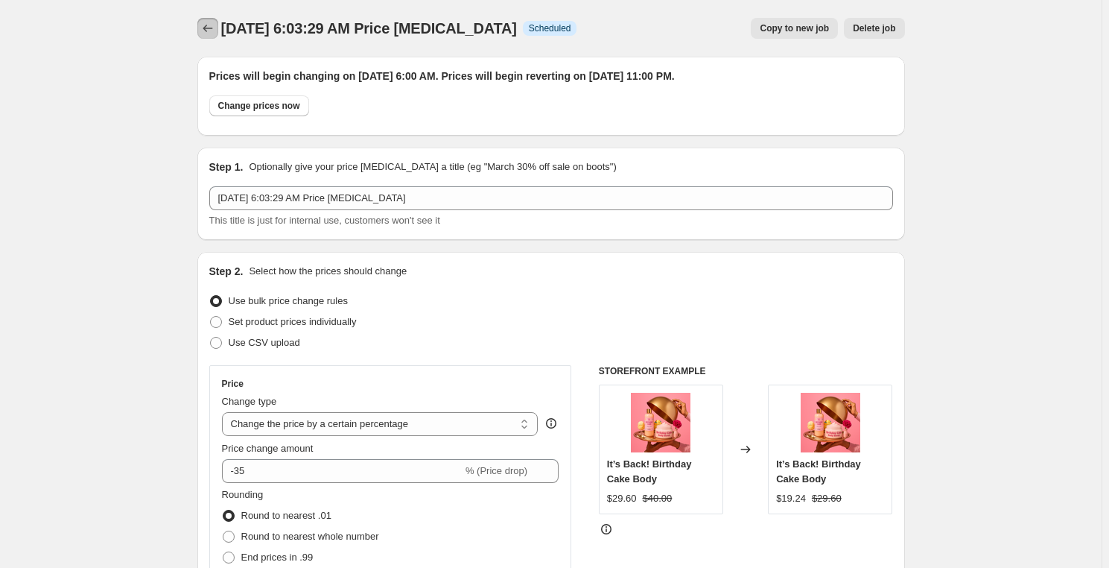
click at [206, 31] on icon "Price change jobs" at bounding box center [207, 28] width 15 height 15
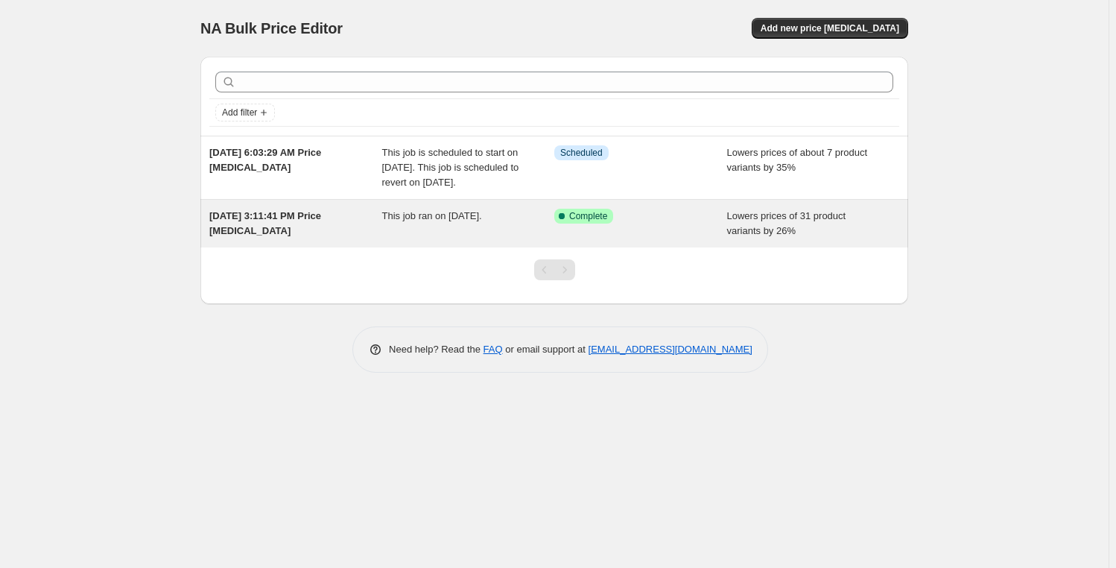
click at [539, 221] on div "[DATE] 3:11:41 PM Price [MEDICAL_DATA] This job ran on [DATE]. Success Complete…" at bounding box center [554, 224] width 708 height 48
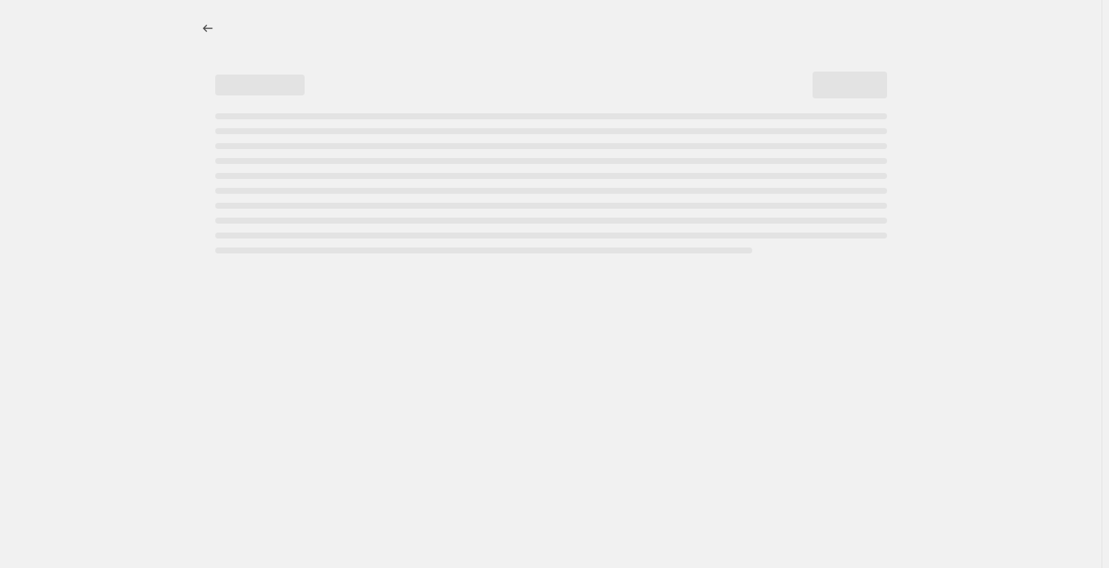
select select "percentage"
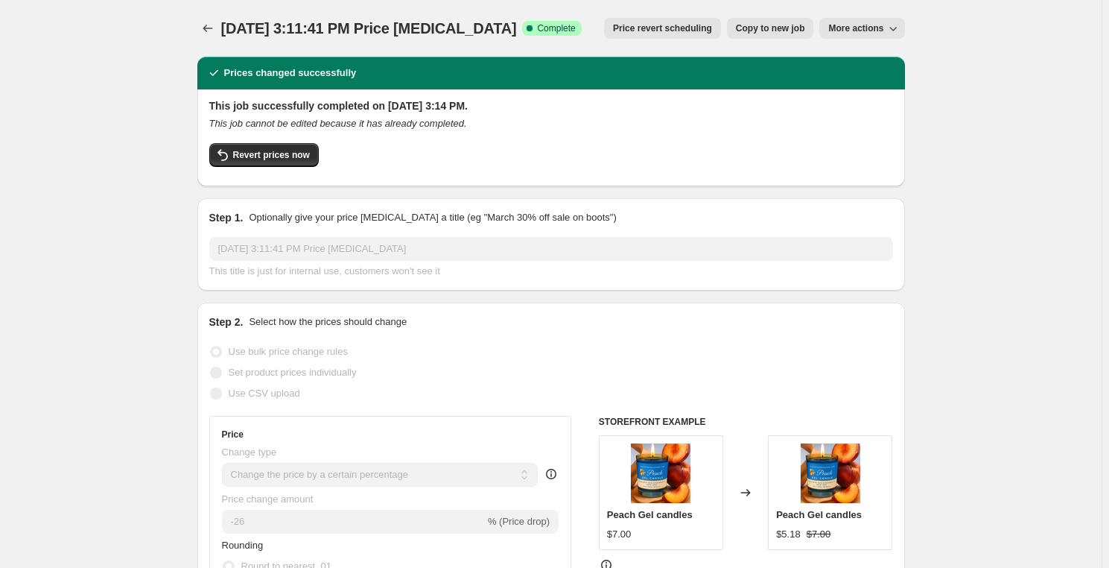
click at [864, 33] on span "More actions" at bounding box center [855, 28] width 55 height 12
click at [699, 31] on span "Price revert scheduling" at bounding box center [662, 28] width 99 height 12
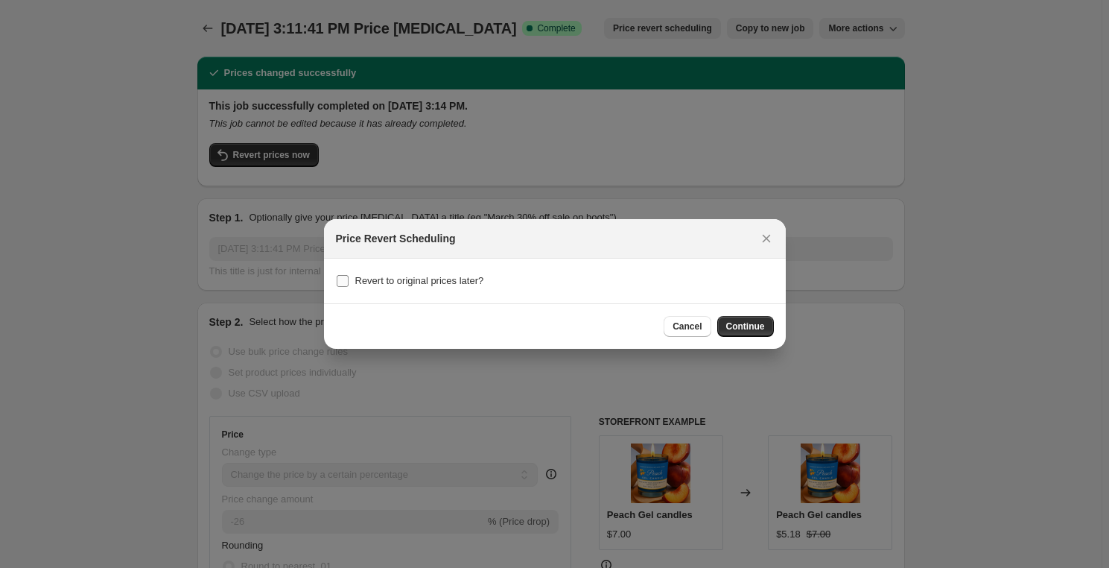
click at [337, 279] on input "Revert to original prices later?" at bounding box center [343, 281] width 12 height 12
checkbox input "true"
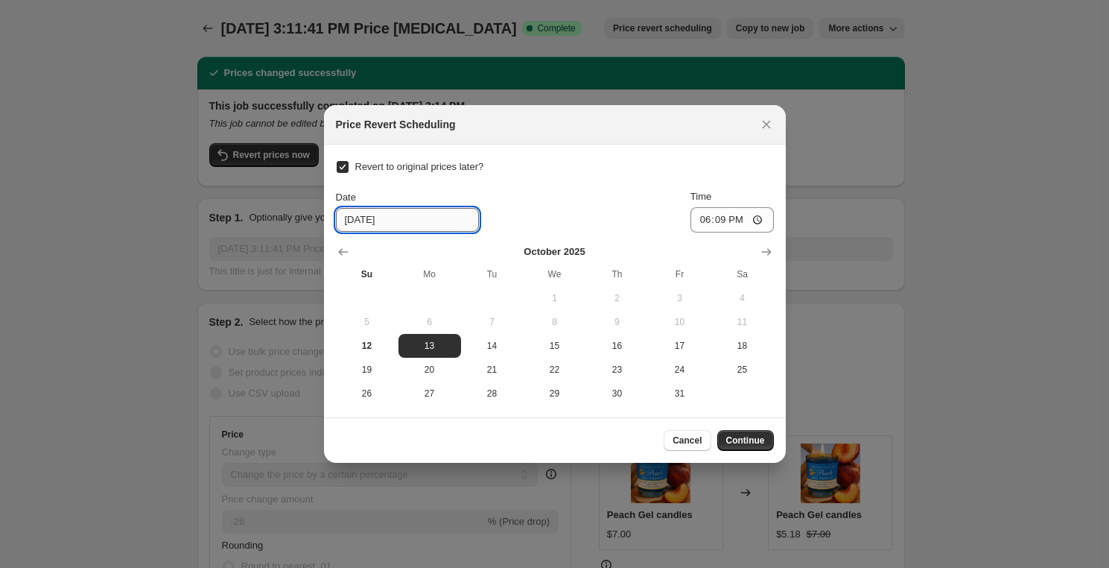
click at [368, 222] on input "[DATE]" at bounding box center [407, 220] width 143 height 24
type input "[DATE]"
click at [703, 222] on input "18:09" at bounding box center [732, 219] width 83 height 25
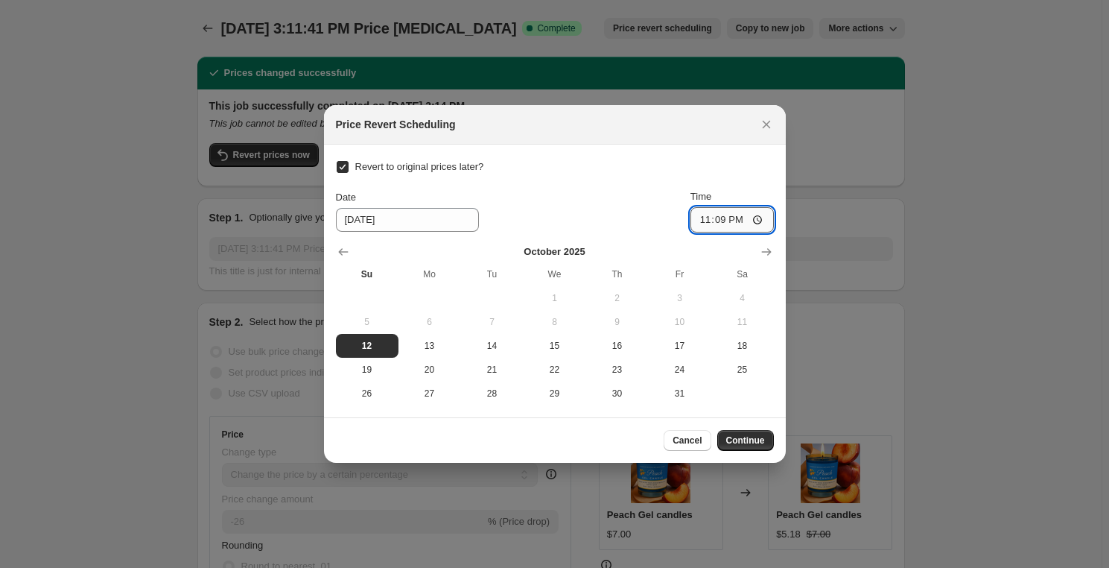
type input "23:00"
click at [737, 431] on button "Continue" at bounding box center [745, 440] width 57 height 21
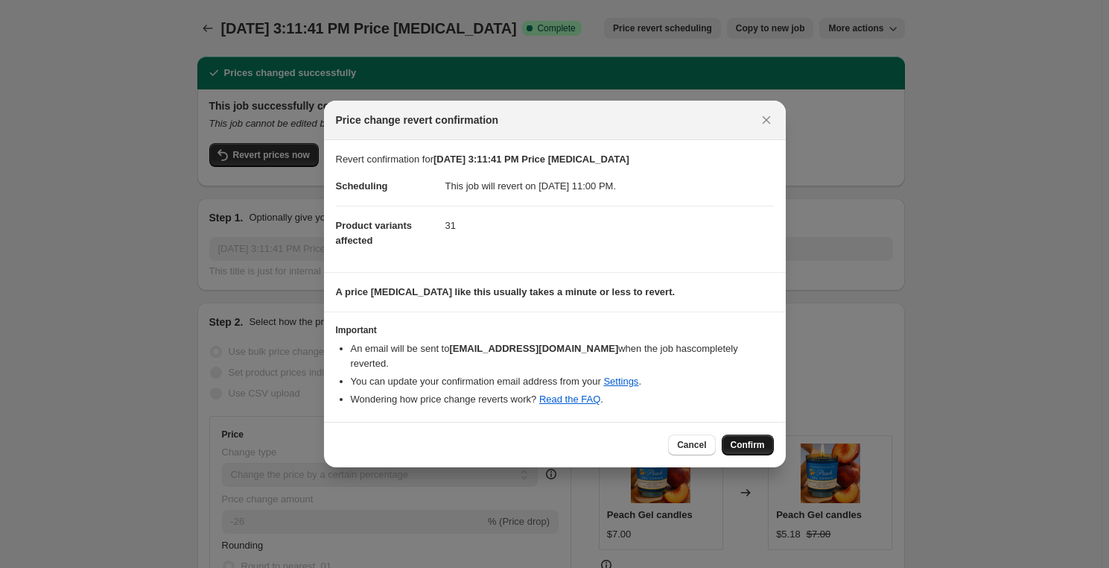
click at [749, 439] on span "Confirm" at bounding box center [748, 445] width 34 height 12
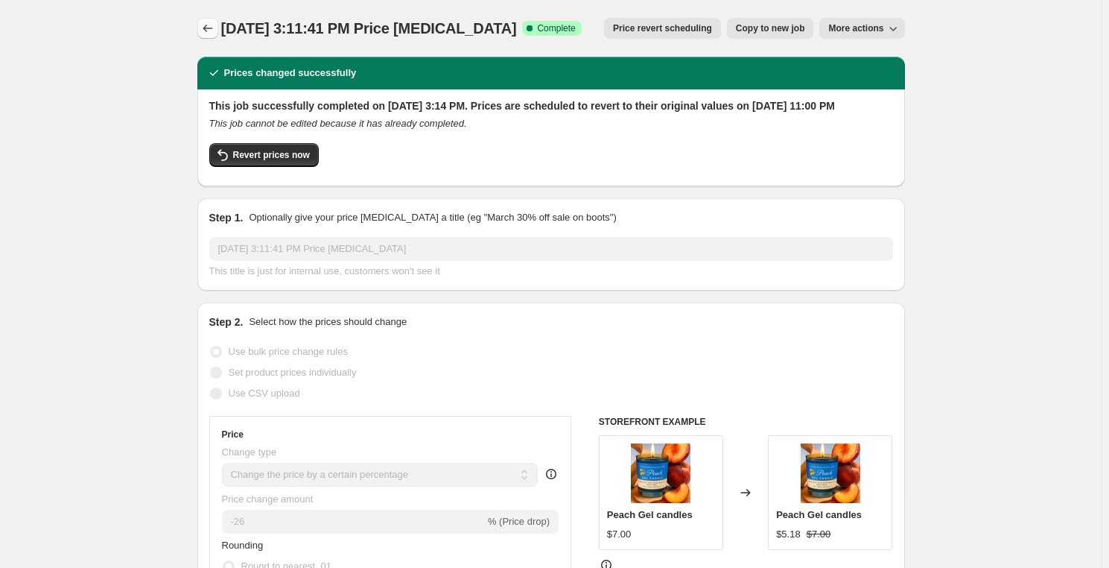
click at [207, 25] on icon "Price change jobs" at bounding box center [207, 28] width 15 height 15
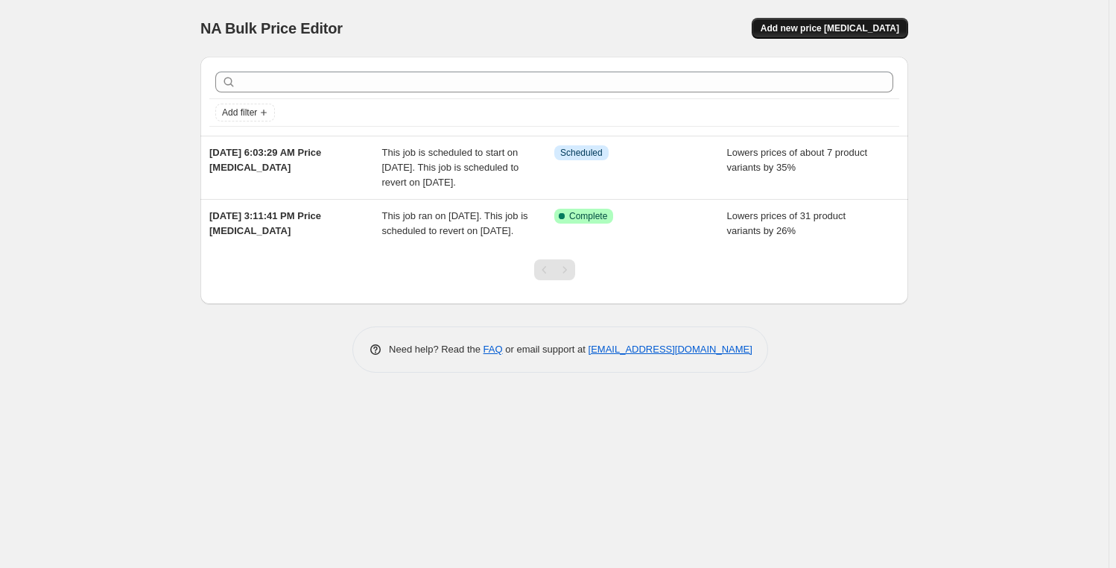
click at [849, 31] on span "Add new price [MEDICAL_DATA]" at bounding box center [830, 28] width 139 height 12
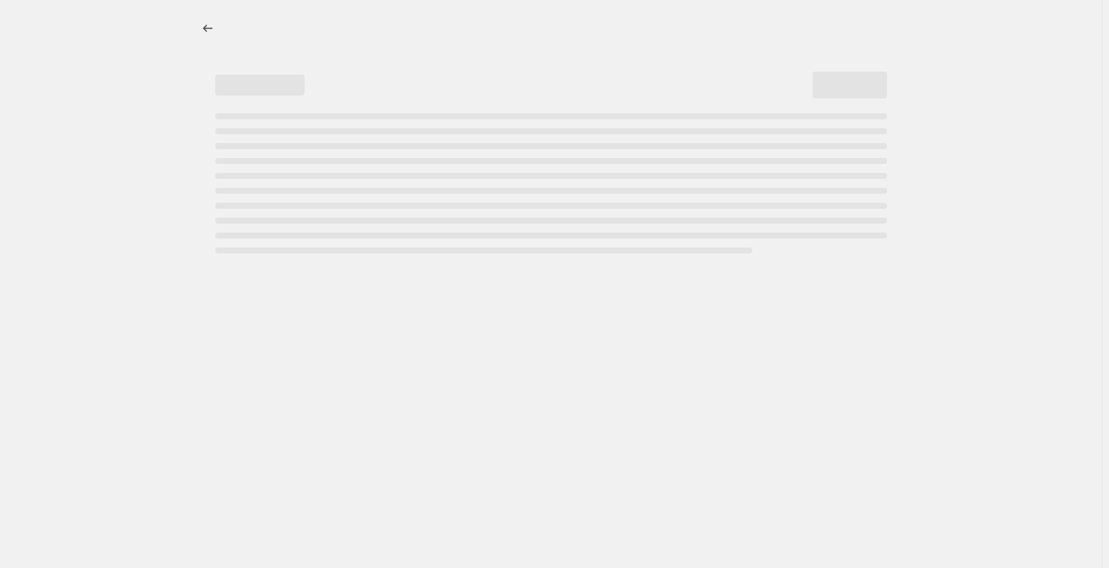
select select "percentage"
